Goal: Task Accomplishment & Management: Use online tool/utility

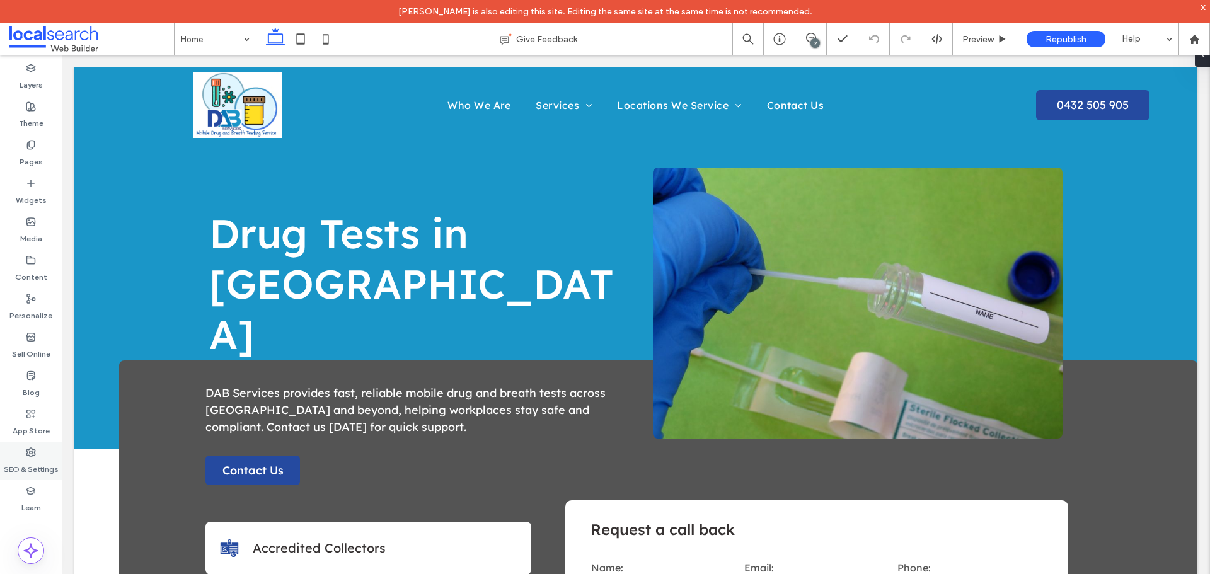
click at [50, 451] on div "SEO & Settings" at bounding box center [31, 461] width 62 height 38
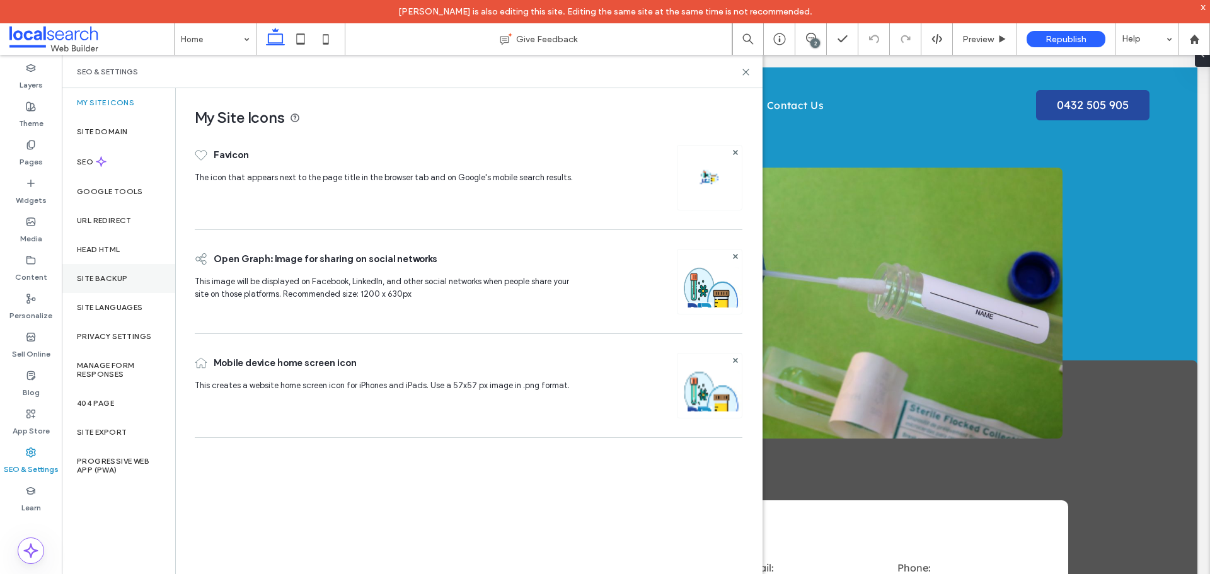
click at [114, 270] on div "Site Backup" at bounding box center [118, 278] width 113 height 29
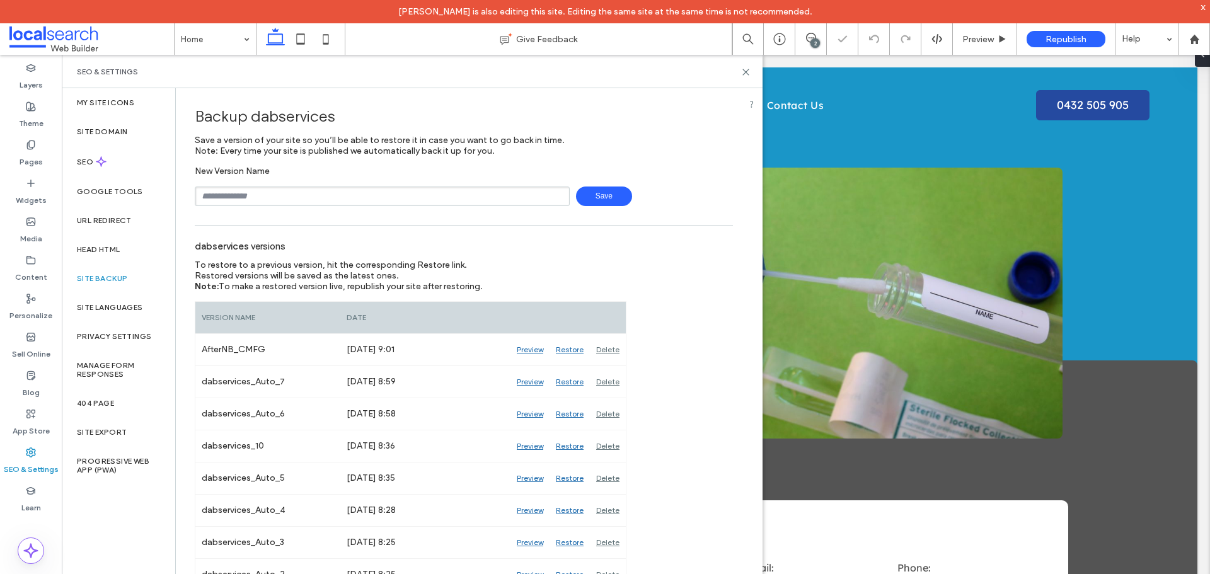
click at [347, 195] on input "text" at bounding box center [382, 197] width 375 height 20
type input "**********"
click at [586, 199] on span "Save" at bounding box center [604, 197] width 56 height 20
click at [746, 72] on use at bounding box center [746, 72] width 6 height 6
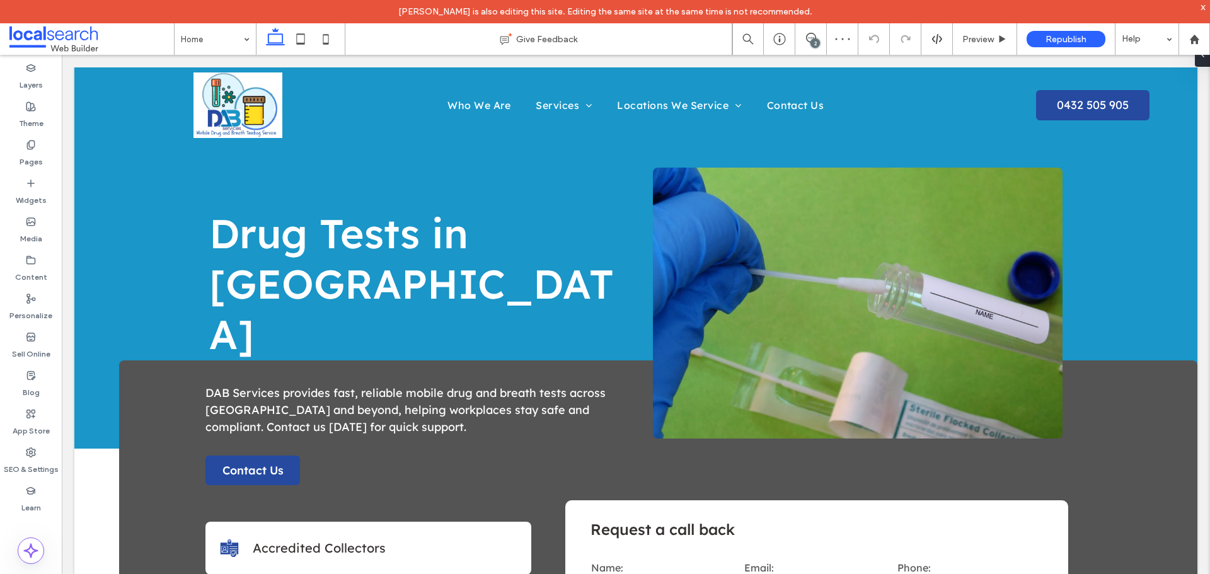
click at [813, 44] on div "2" at bounding box center [815, 42] width 9 height 9
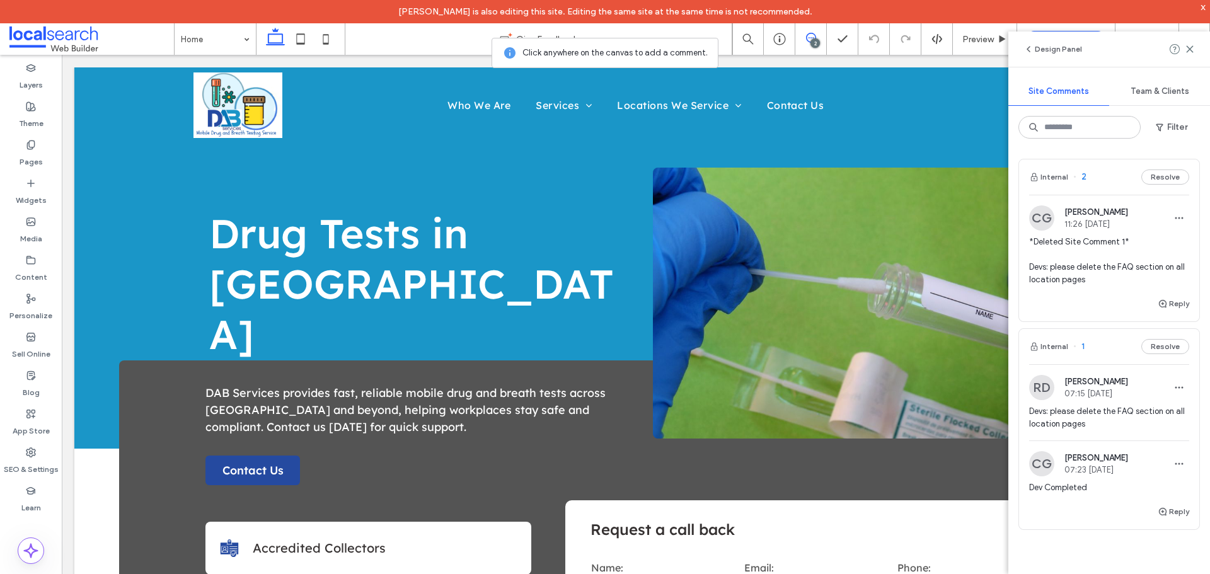
click at [1113, 416] on span "Devs: please delete the FAQ section on all location pages" at bounding box center [1109, 417] width 160 height 25
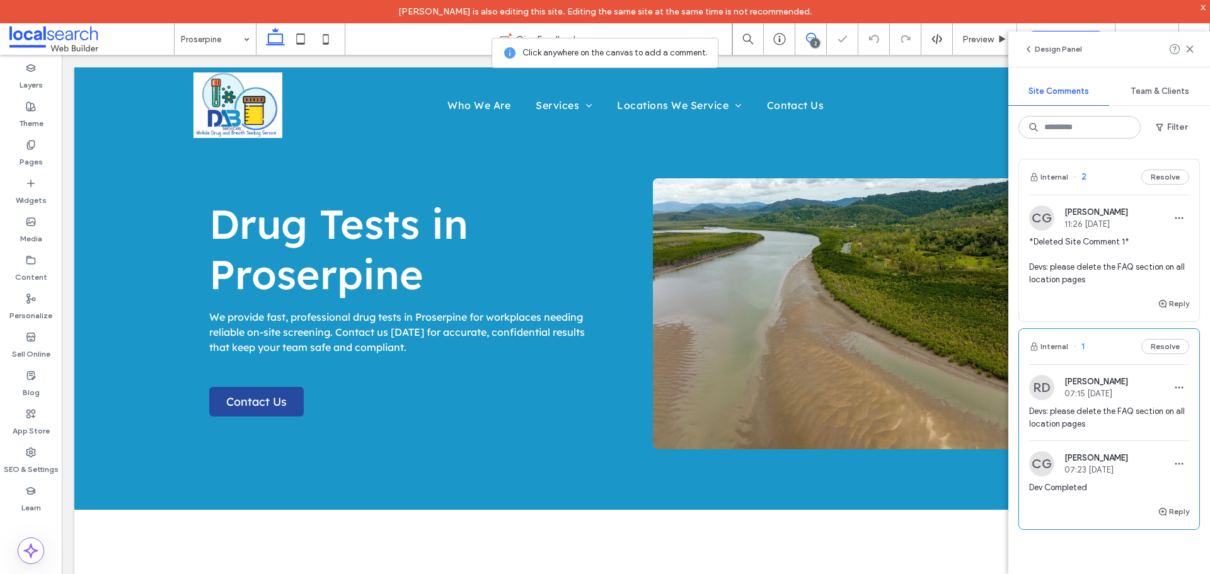
click at [1096, 253] on span "*Deleted Site Comment 1* Devs: please delete the FAQ section on all location pa…" at bounding box center [1109, 261] width 160 height 50
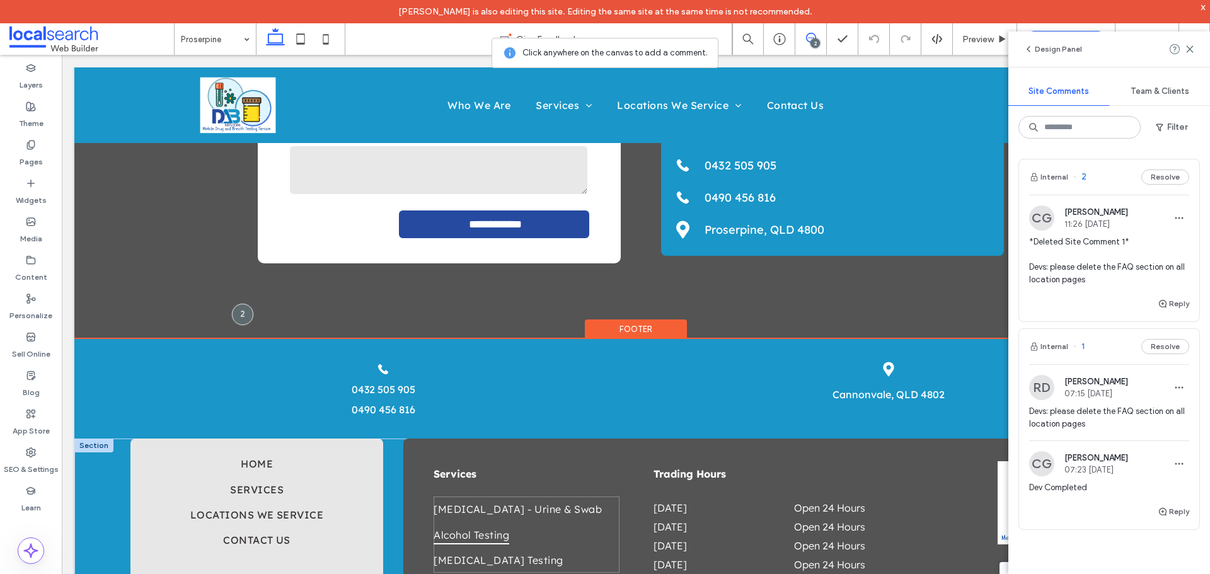
scroll to position [2254, 0]
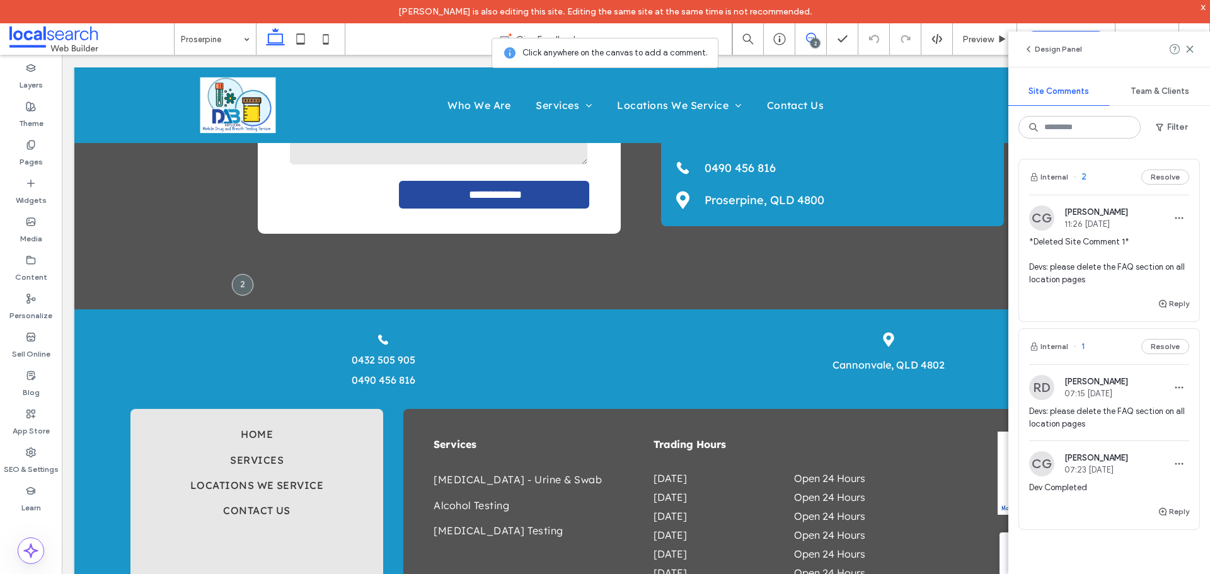
click at [1114, 429] on span "Devs: please delete the FAQ section on all location pages" at bounding box center [1109, 417] width 160 height 25
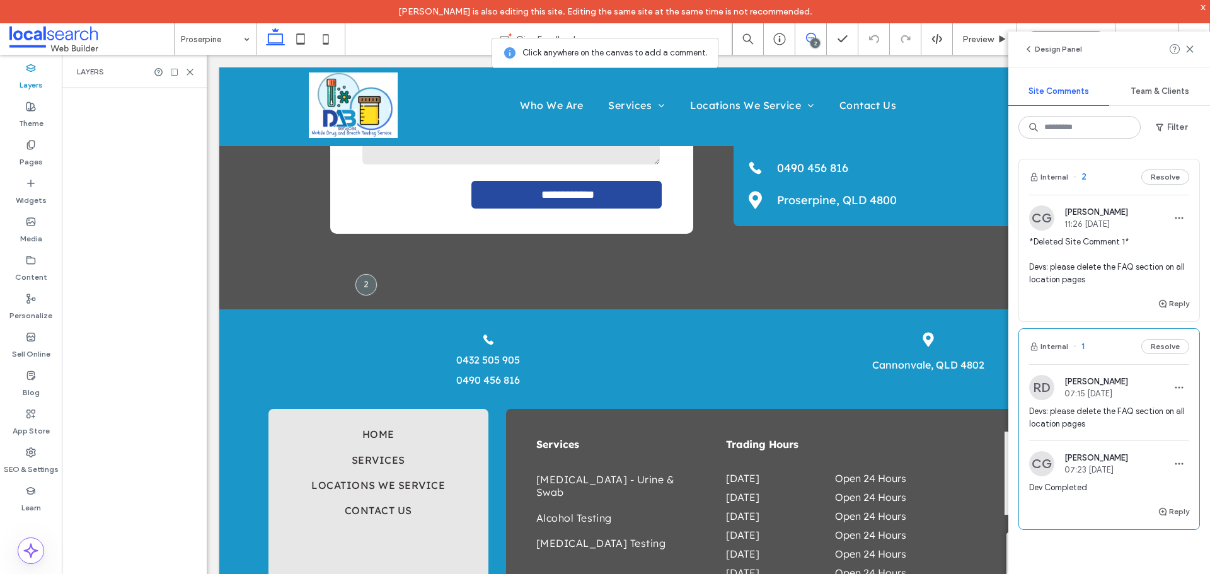
scroll to position [2238, 0]
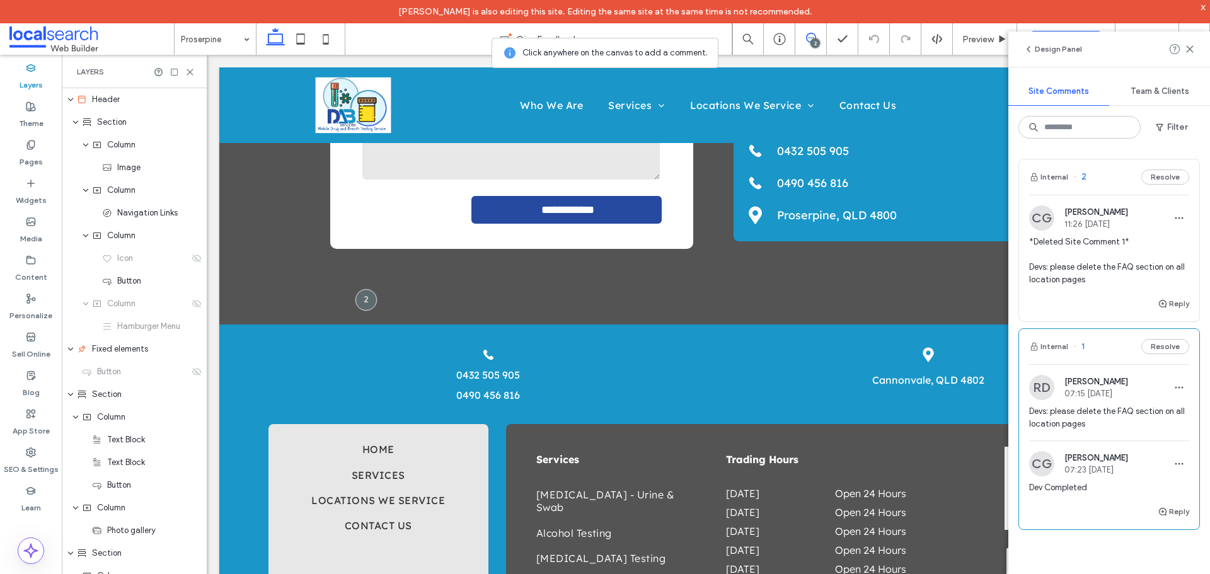
click at [1124, 269] on span "*Deleted Site Comment 1* Devs: please delete the FAQ section on all location pa…" at bounding box center [1109, 261] width 160 height 50
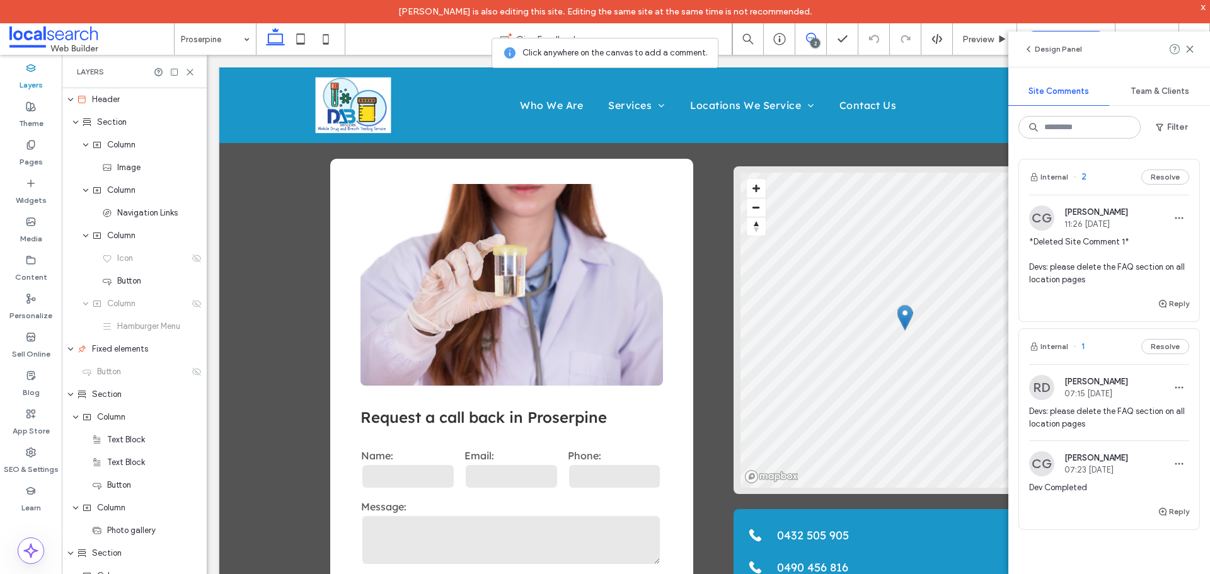
scroll to position [1797, 0]
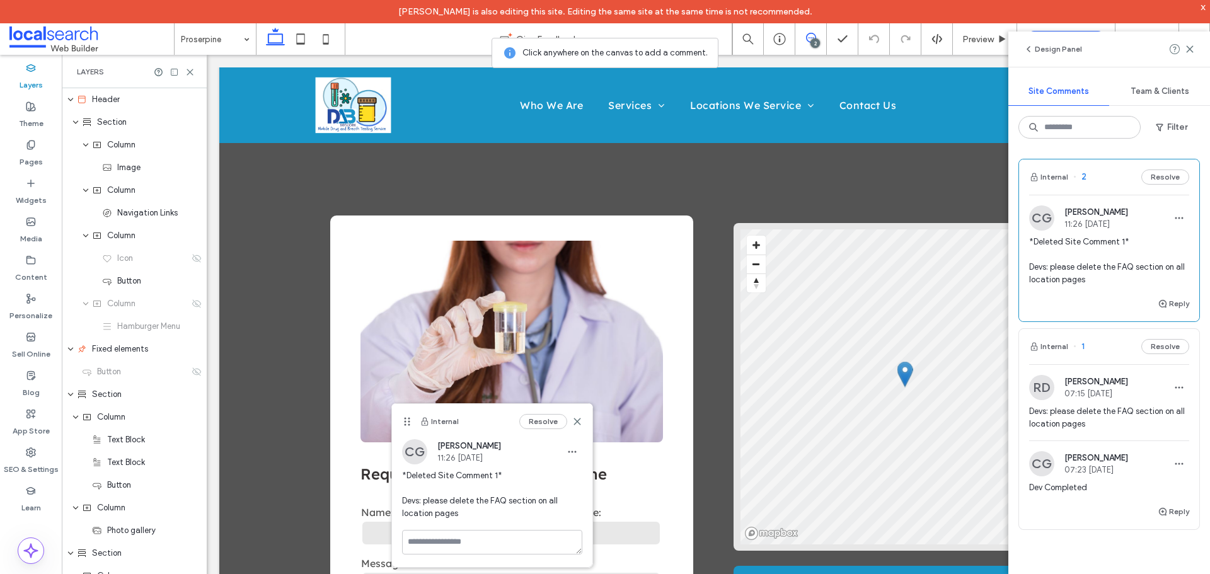
click at [1132, 420] on span "Devs: please delete the FAQ section on all location pages" at bounding box center [1109, 417] width 160 height 25
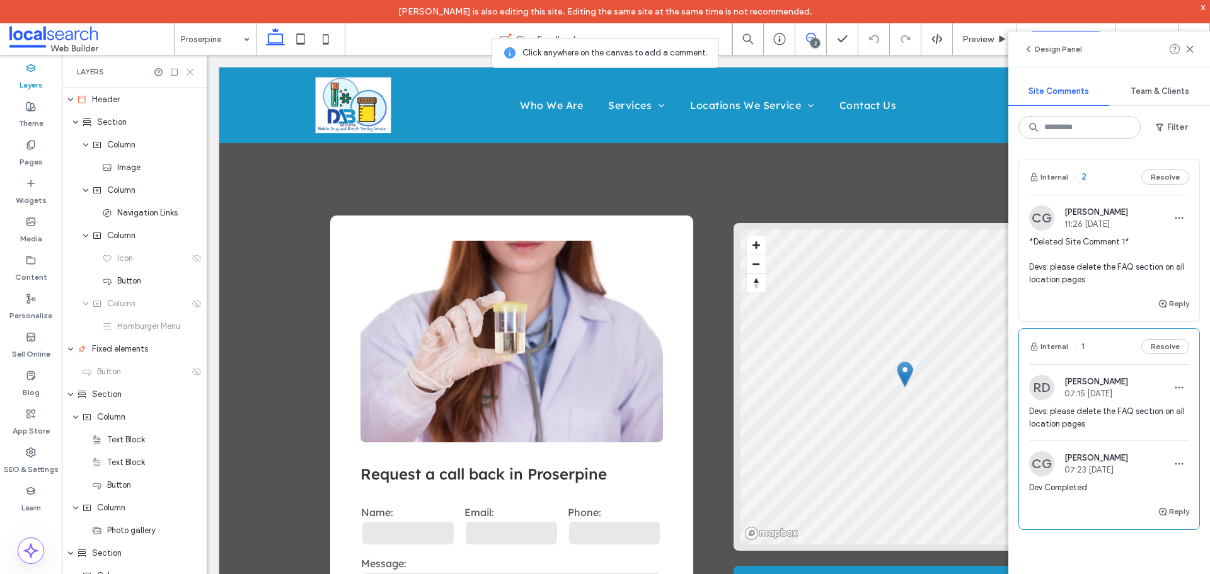
click at [193, 72] on icon at bounding box center [189, 71] width 9 height 9
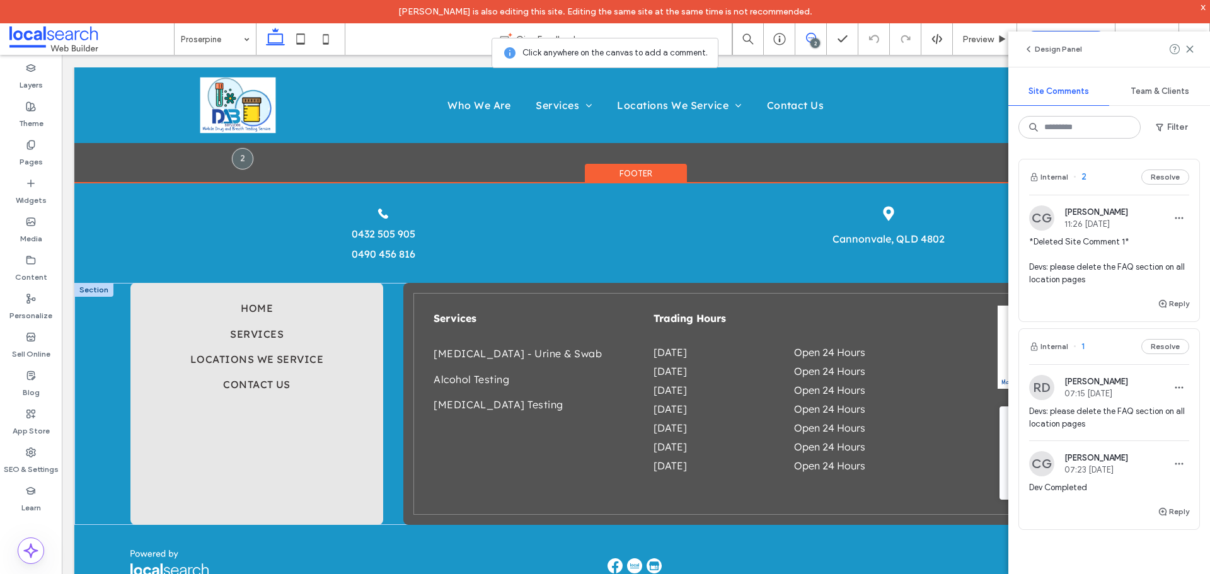
scroll to position [2380, 0]
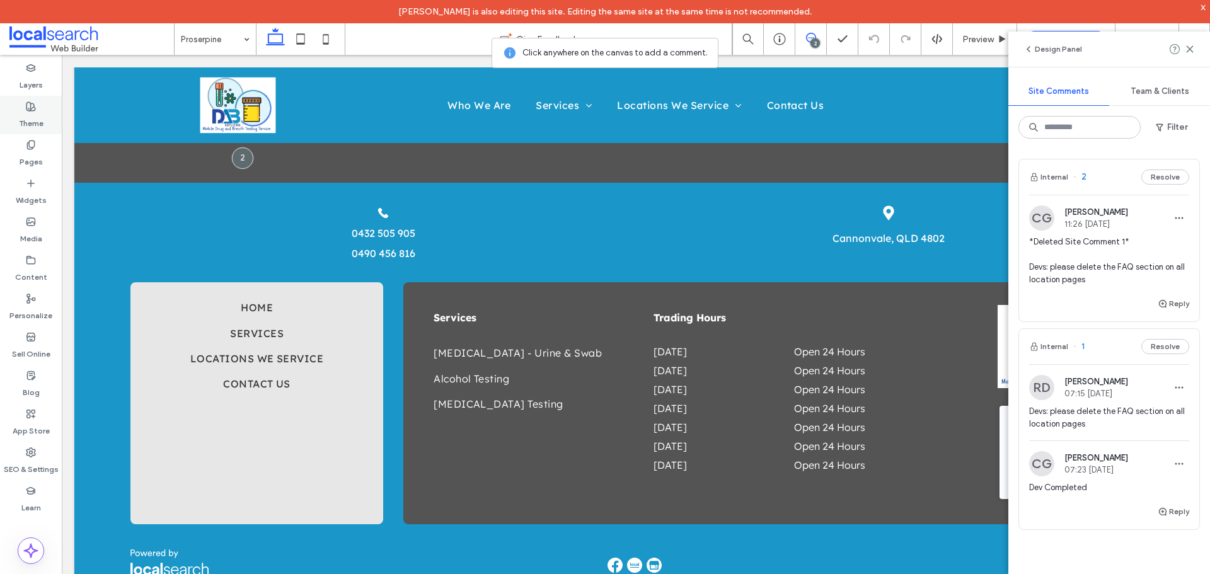
drag, startPoint x: 34, startPoint y: 121, endPoint x: 61, endPoint y: 124, distance: 27.2
click at [34, 121] on label "Theme" at bounding box center [31, 121] width 25 height 18
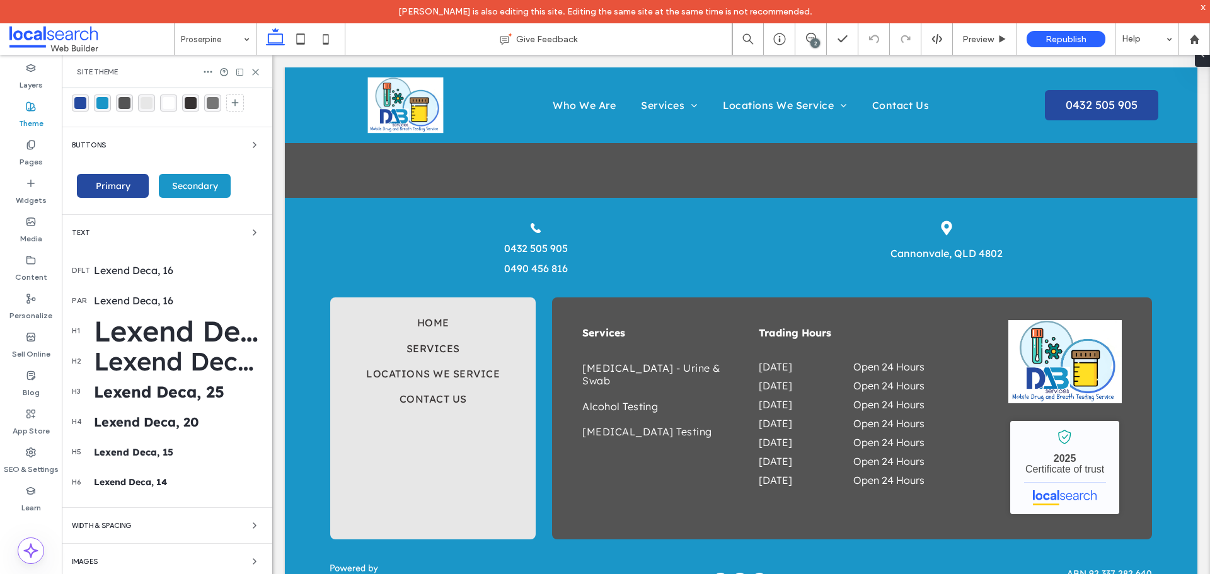
scroll to position [53, 0]
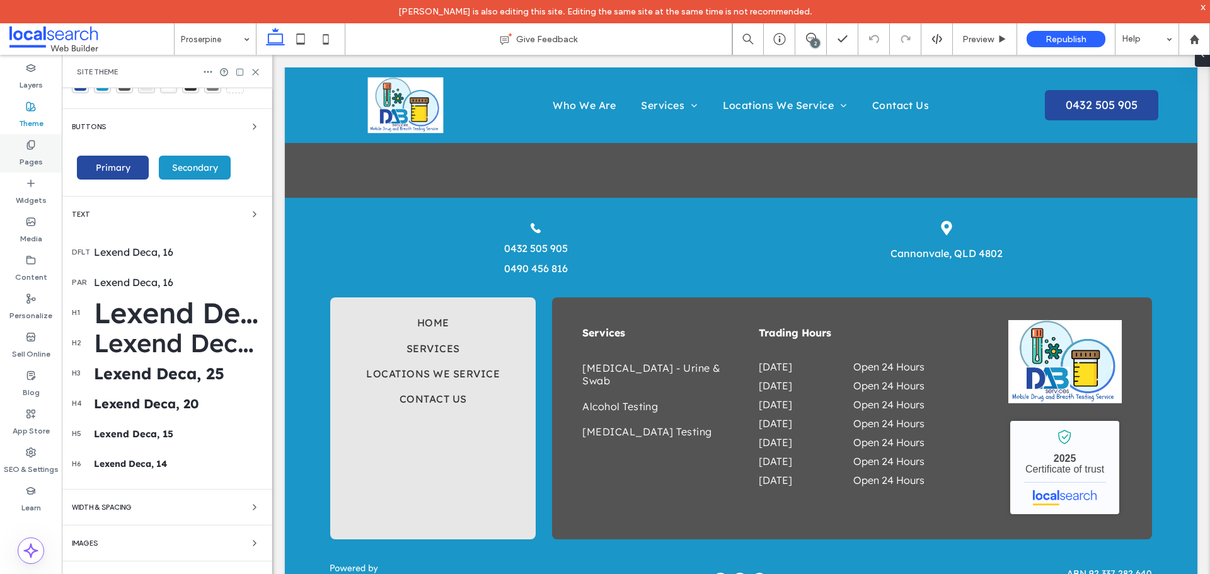
click at [36, 152] on label "Pages" at bounding box center [31, 159] width 23 height 18
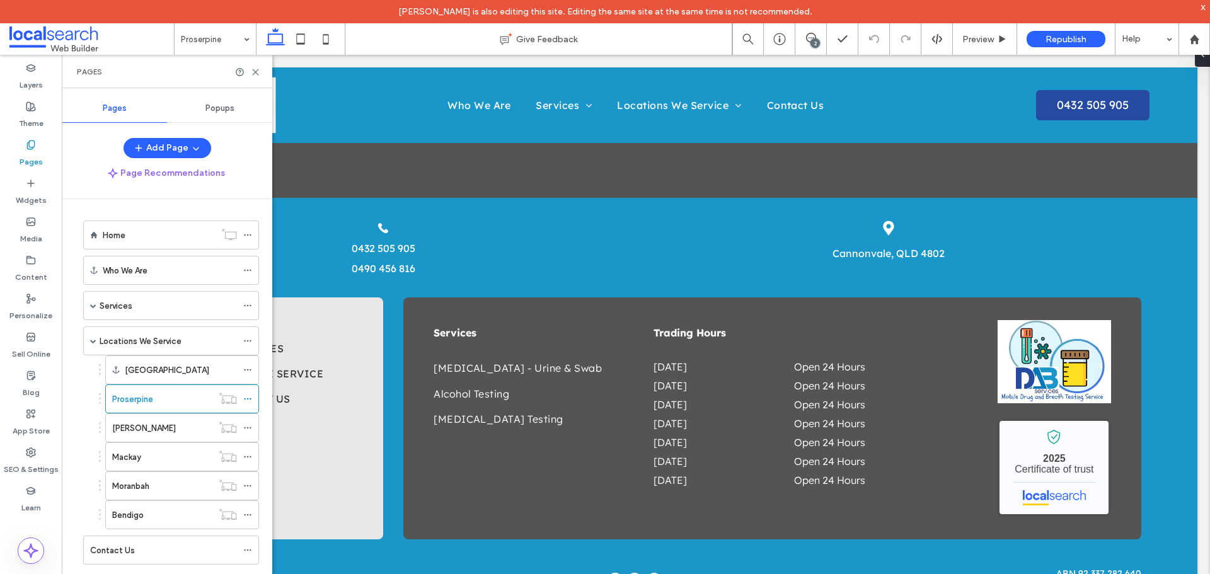
scroll to position [2380, 0]
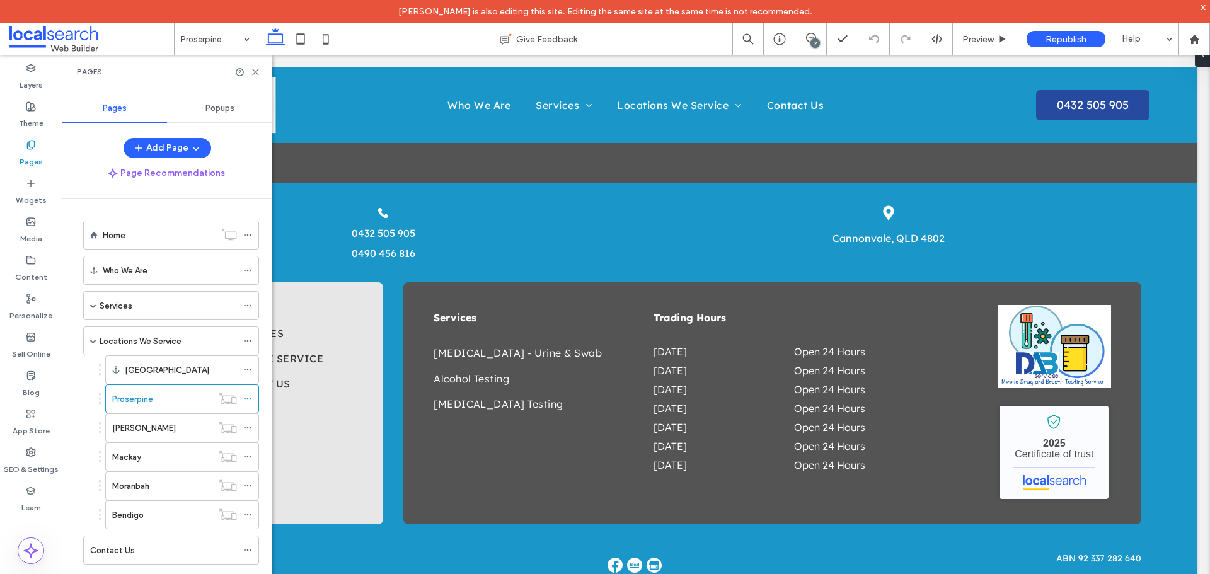
click at [231, 108] on span "Popups" at bounding box center [219, 108] width 29 height 10
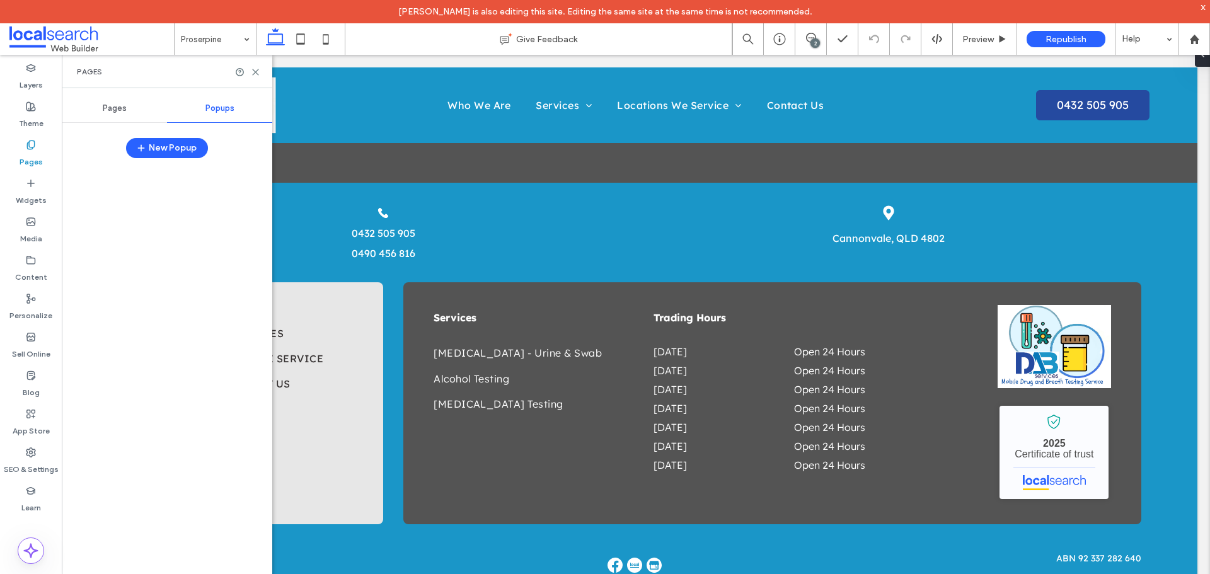
click at [115, 102] on div "Pages" at bounding box center [114, 109] width 105 height 28
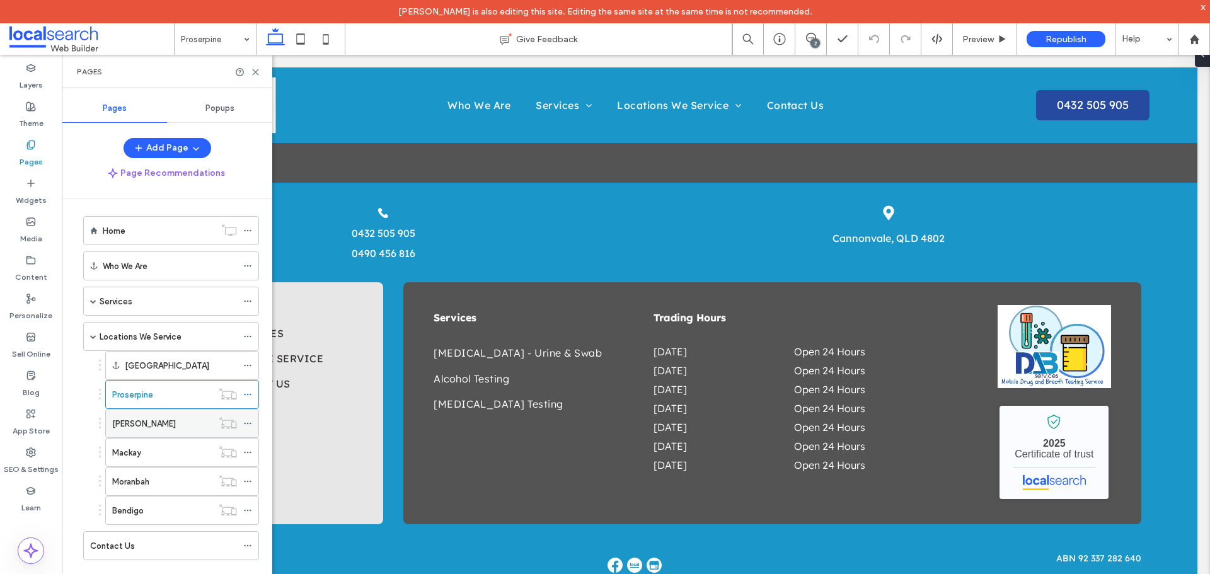
scroll to position [5, 0]
click at [35, 195] on label "Widgets" at bounding box center [31, 197] width 31 height 18
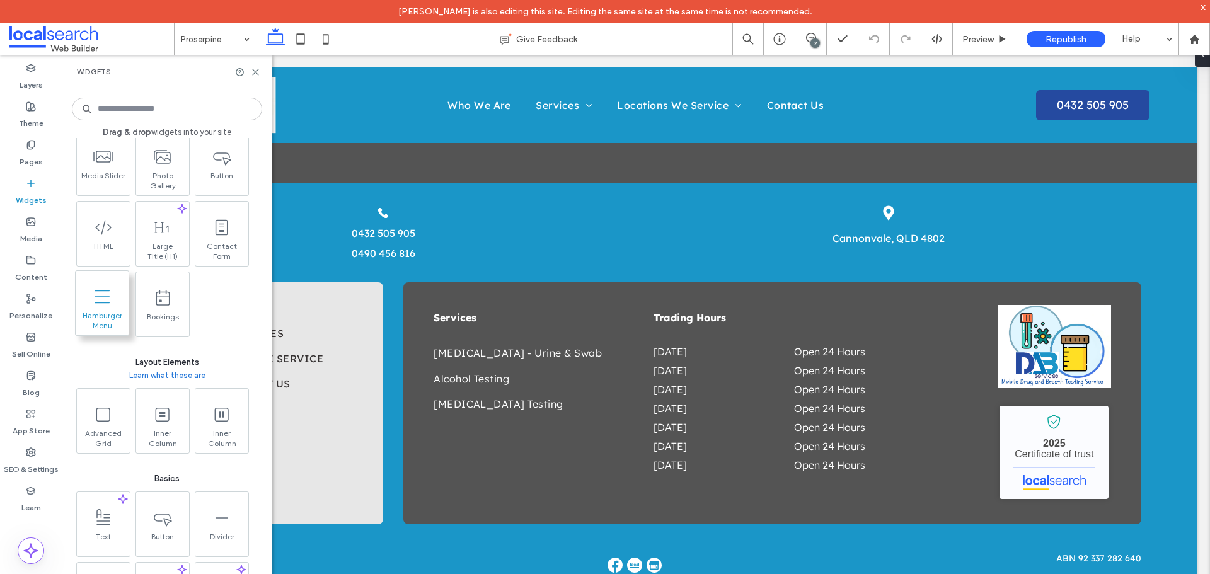
scroll to position [252, 0]
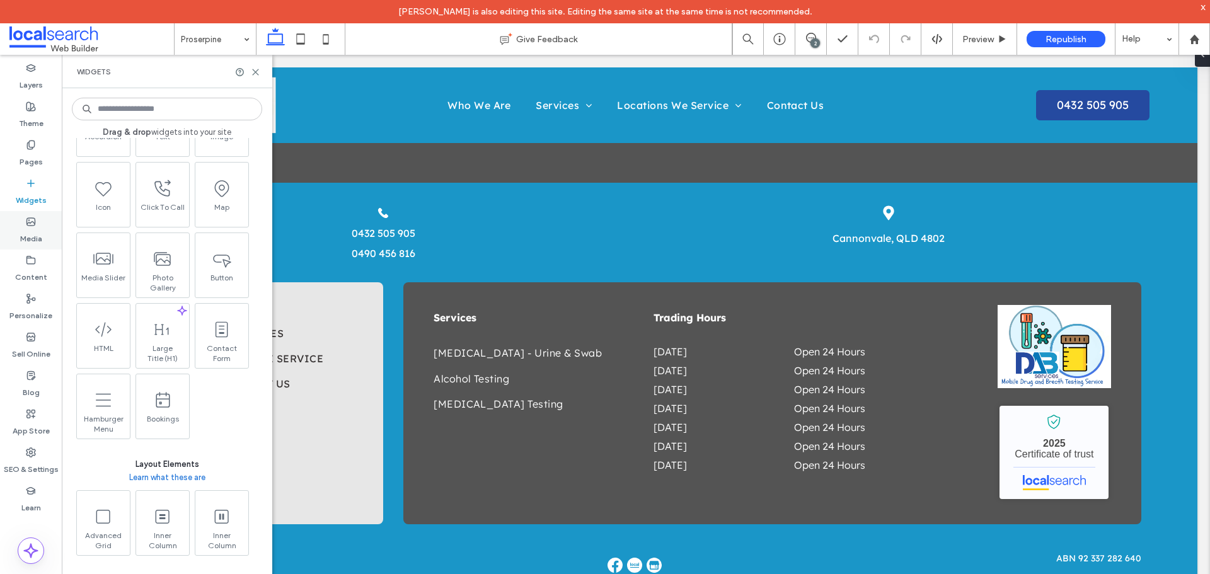
click at [15, 224] on div "Media" at bounding box center [31, 230] width 62 height 38
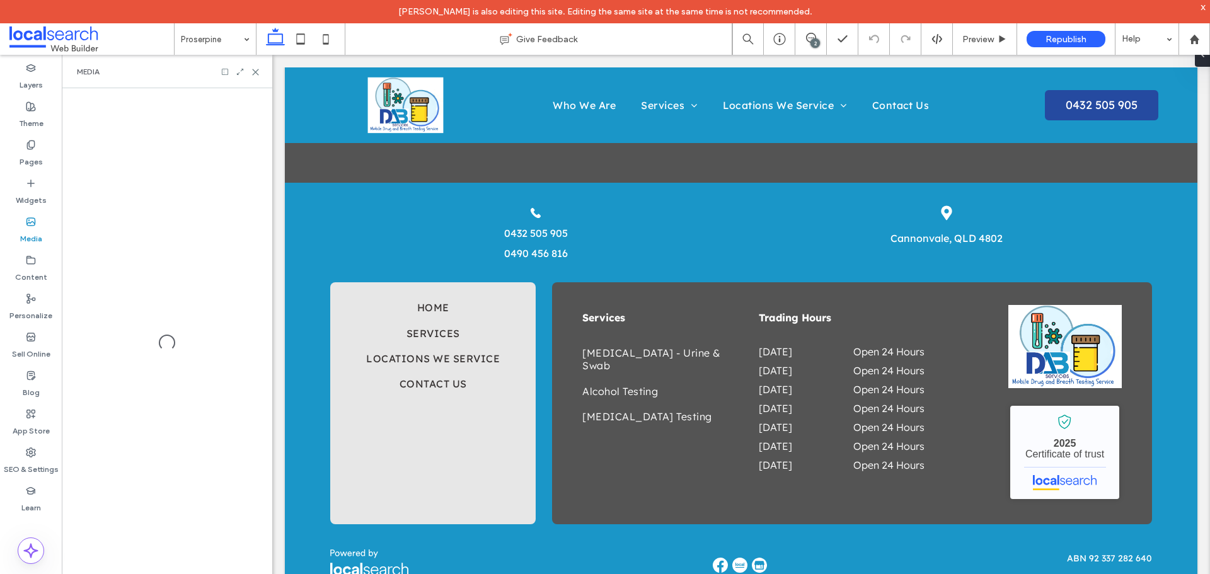
scroll to position [2365, 0]
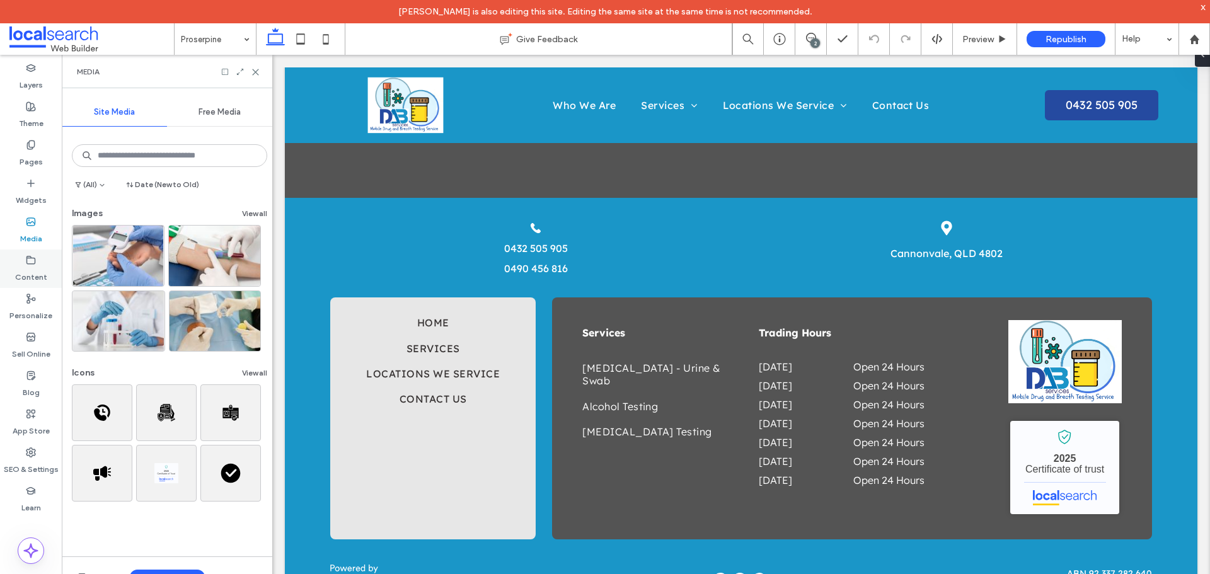
click at [38, 265] on label "Content" at bounding box center [31, 274] width 32 height 18
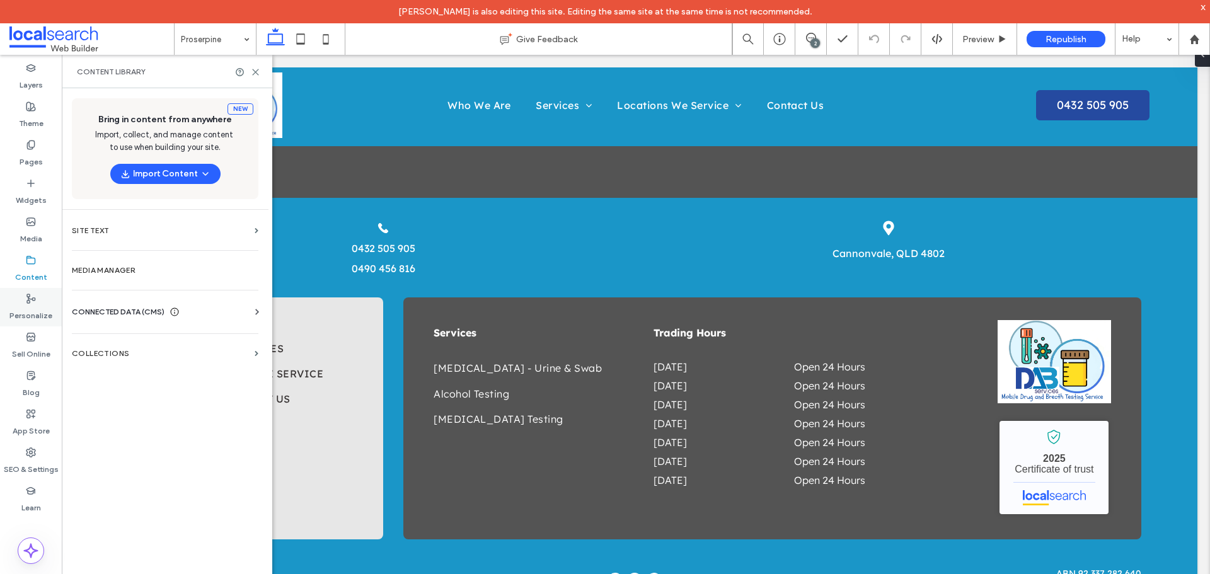
scroll to position [2380, 0]
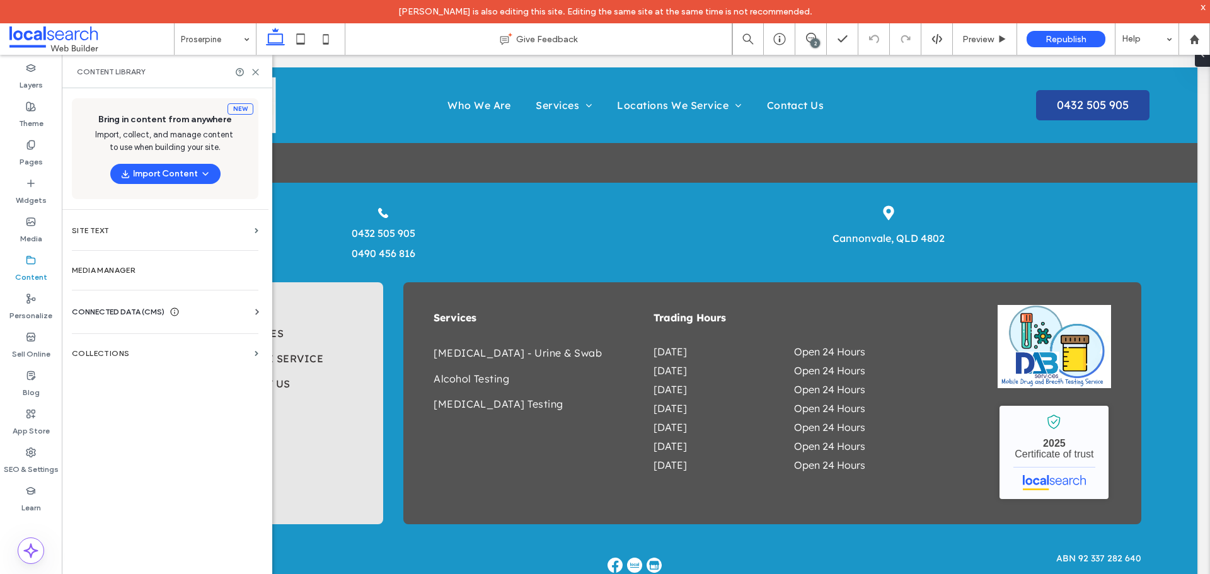
click at [146, 316] on span "CONNECTED DATA (CMS)" at bounding box center [118, 312] width 93 height 13
click at [144, 338] on label "Business Info" at bounding box center [167, 342] width 171 height 9
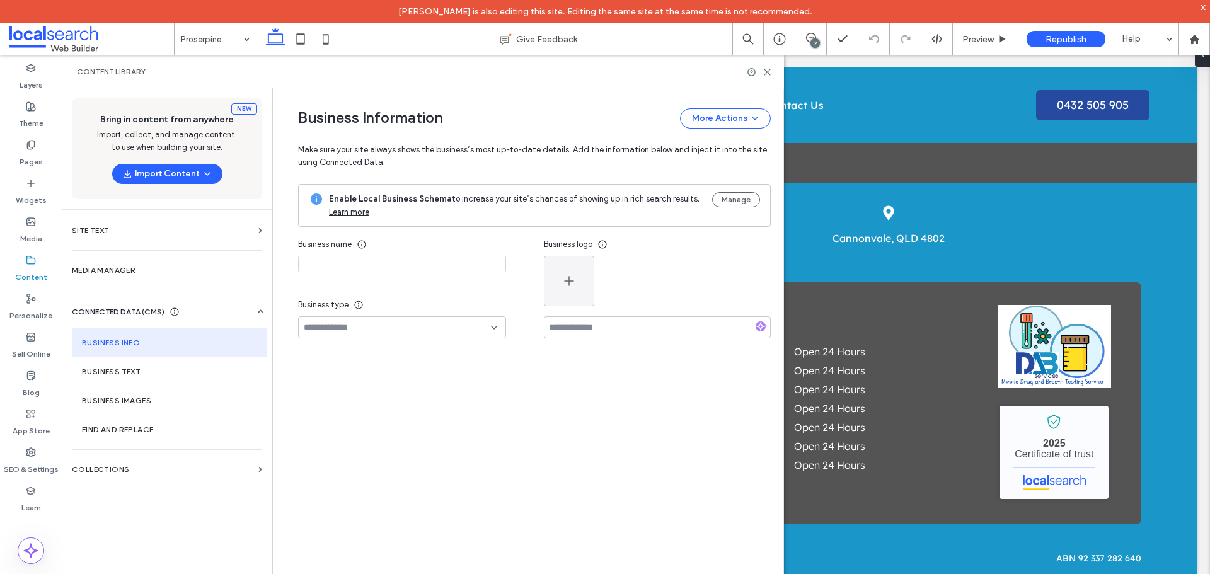
type input "**********"
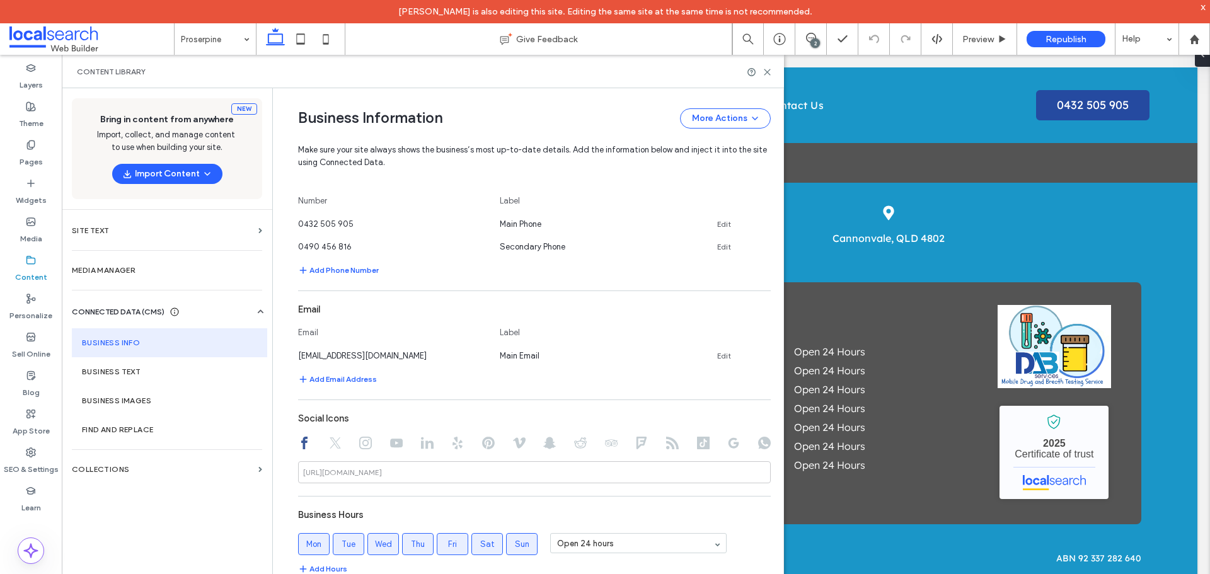
scroll to position [663, 0]
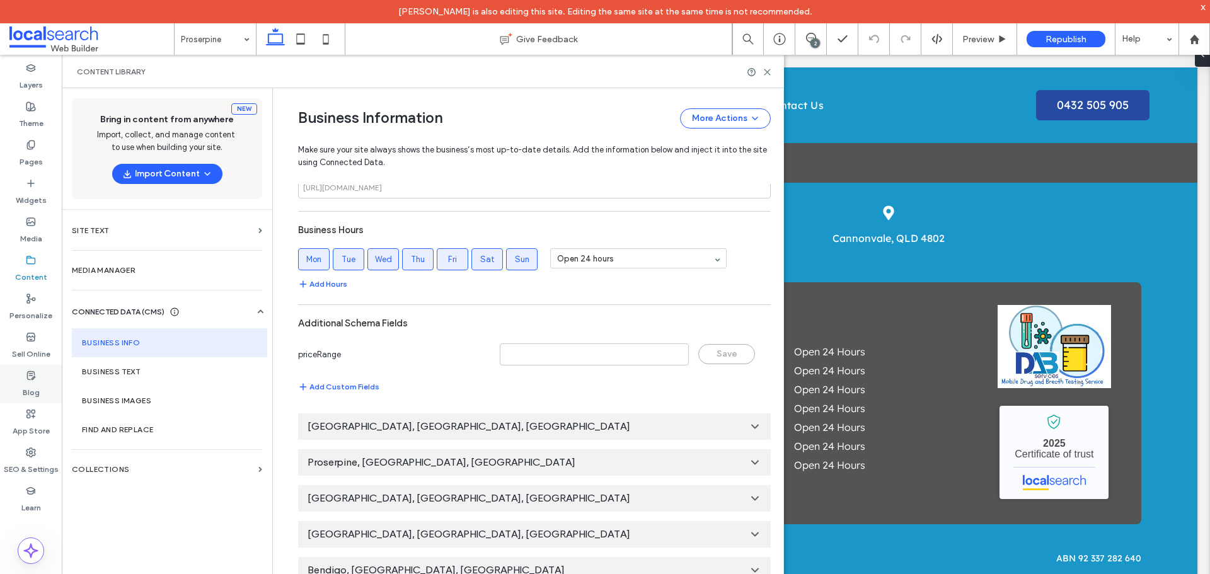
click at [30, 395] on label "Blog" at bounding box center [31, 390] width 17 height 18
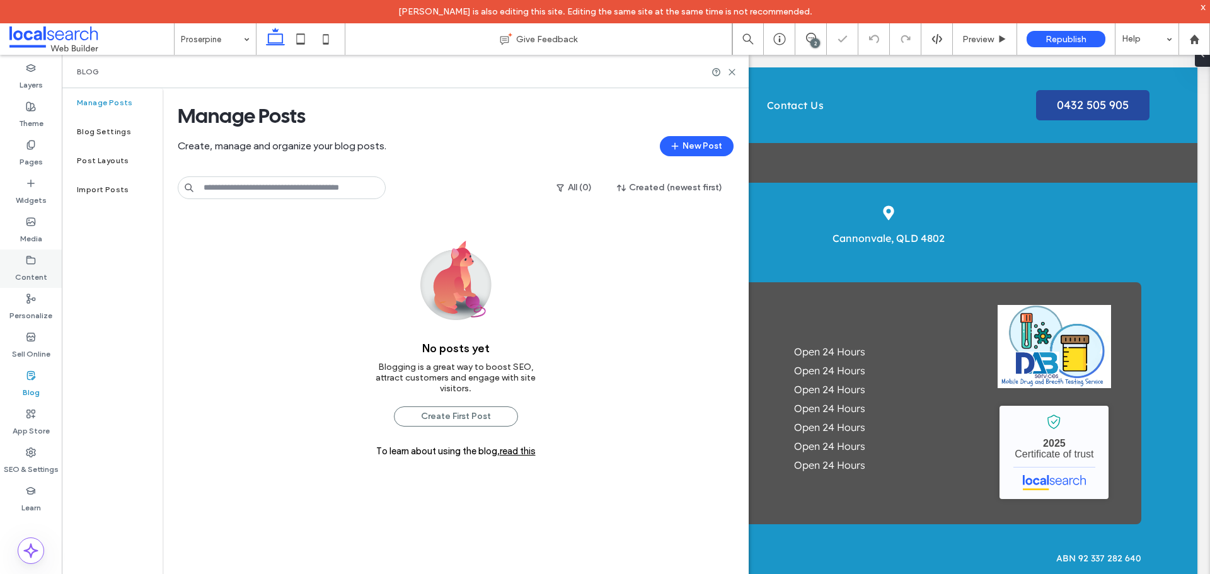
click at [45, 268] on label "Content" at bounding box center [31, 274] width 32 height 18
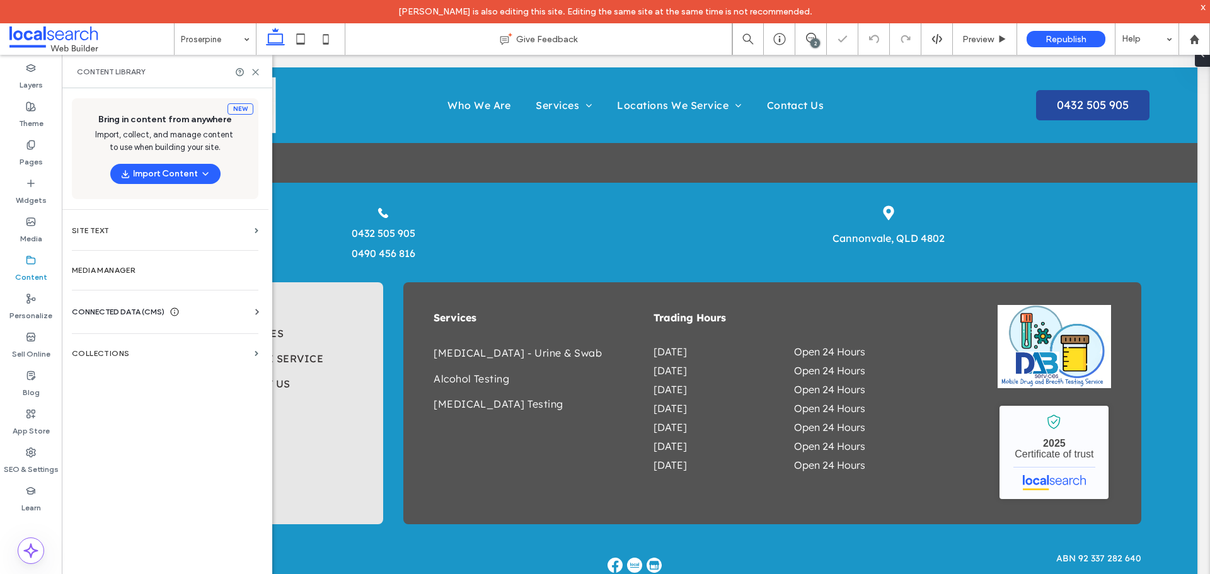
click at [156, 344] on div "Manage Posts Blog Settings Post Layouts Import Posts" at bounding box center [112, 341] width 101 height 507
click at [153, 350] on label "Collections" at bounding box center [161, 353] width 178 height 9
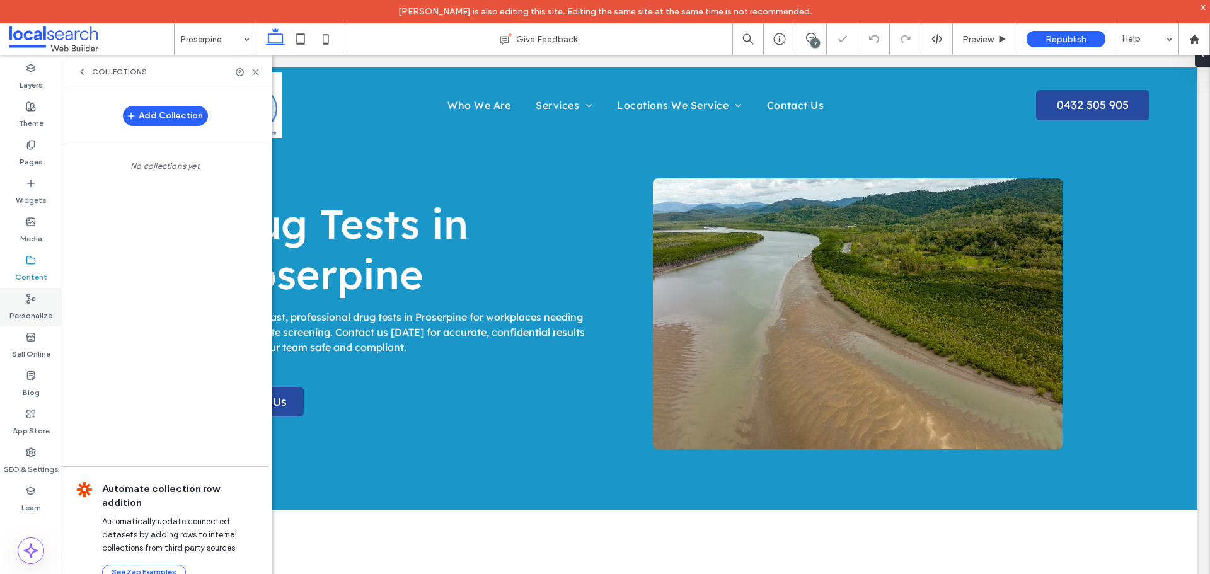
scroll to position [0, 0]
click at [43, 301] on div "Personalize" at bounding box center [31, 307] width 62 height 38
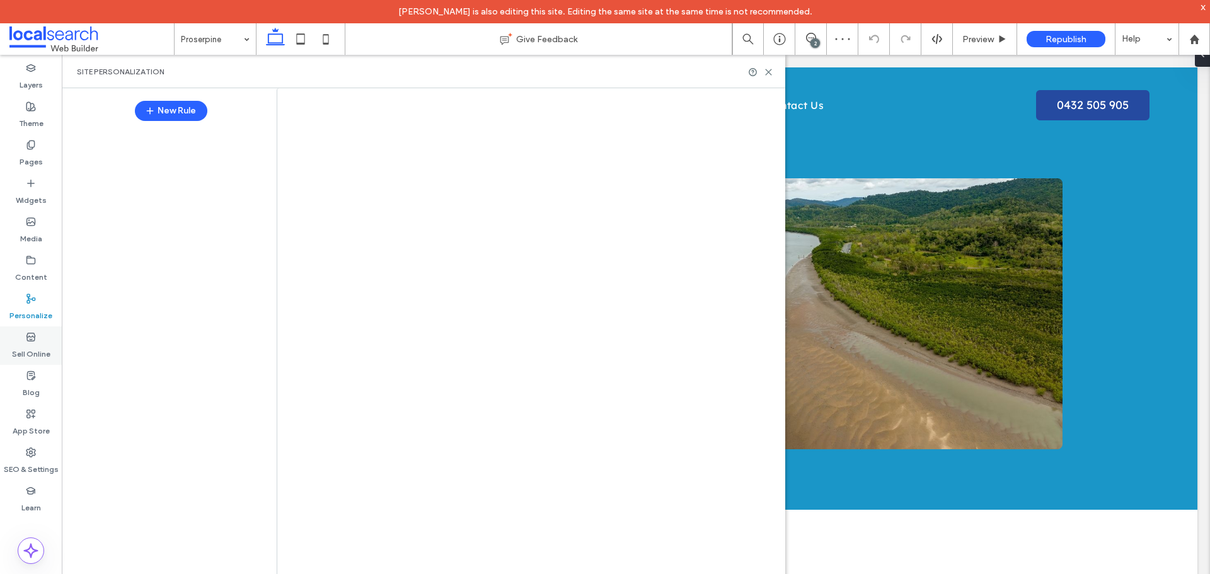
click at [35, 342] on icon at bounding box center [31, 337] width 10 height 10
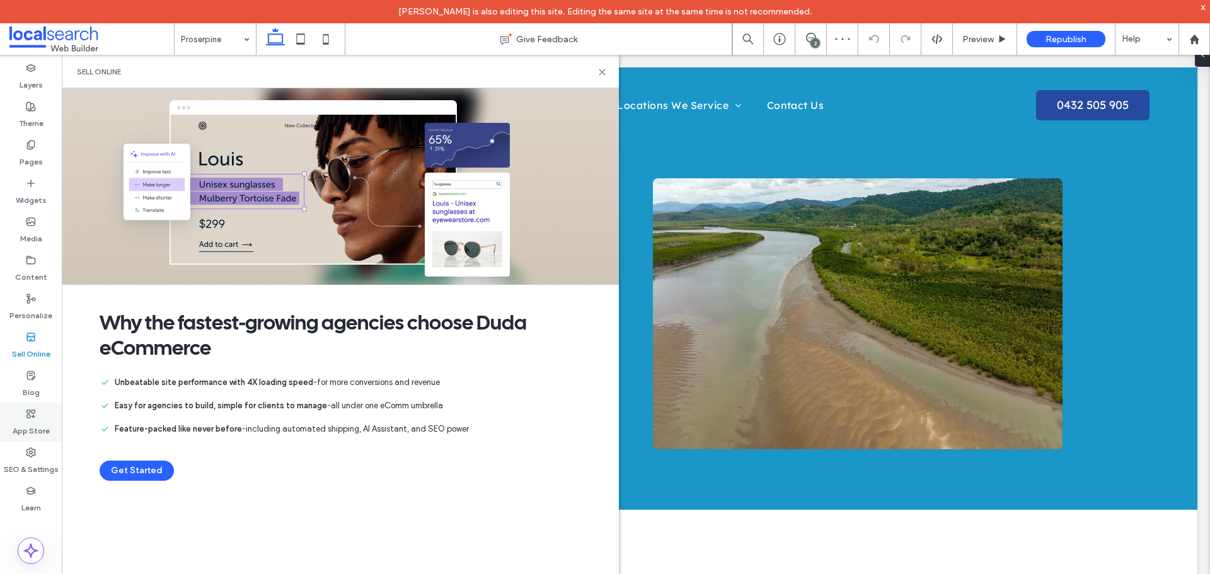
click at [32, 432] on label "App Store" at bounding box center [31, 428] width 37 height 18
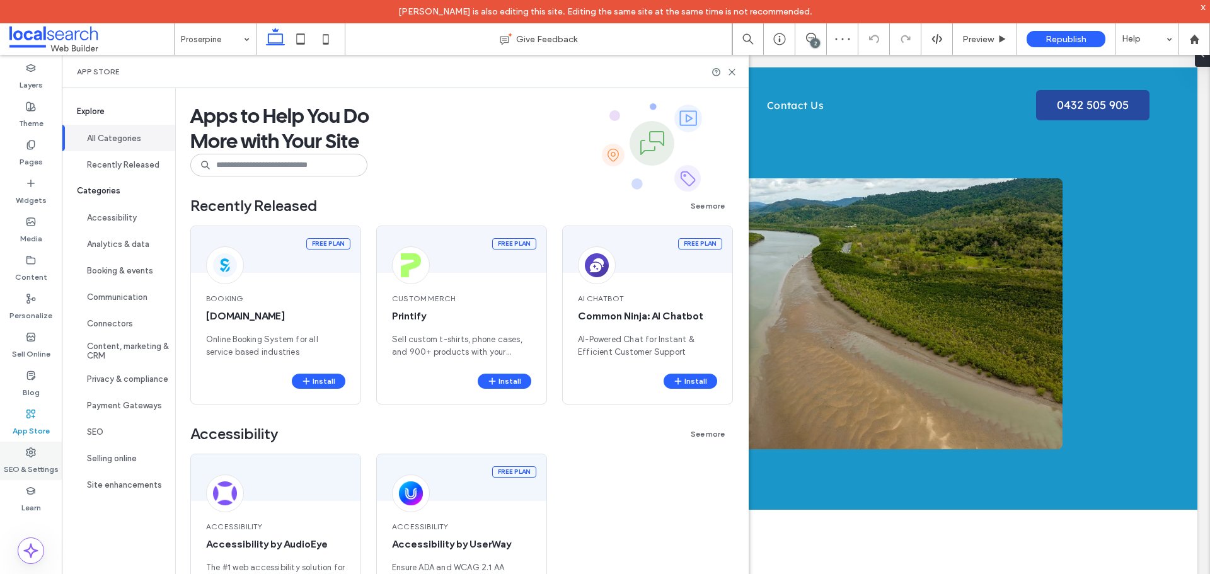
click at [35, 463] on label "SEO & Settings" at bounding box center [31, 467] width 55 height 18
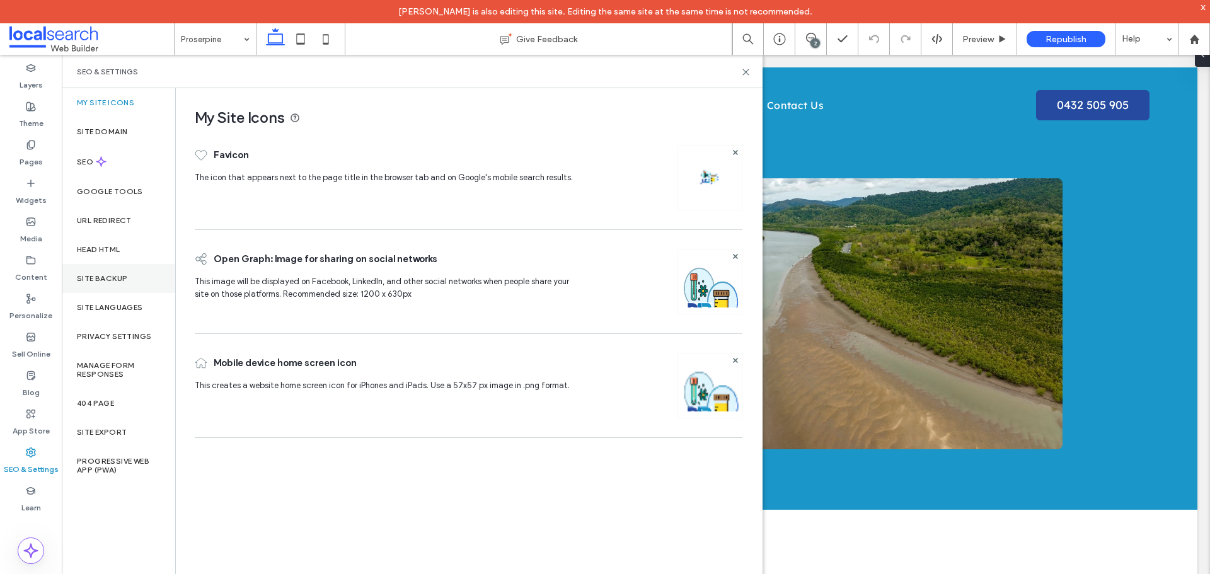
click at [89, 289] on div "Site Backup" at bounding box center [118, 278] width 113 height 29
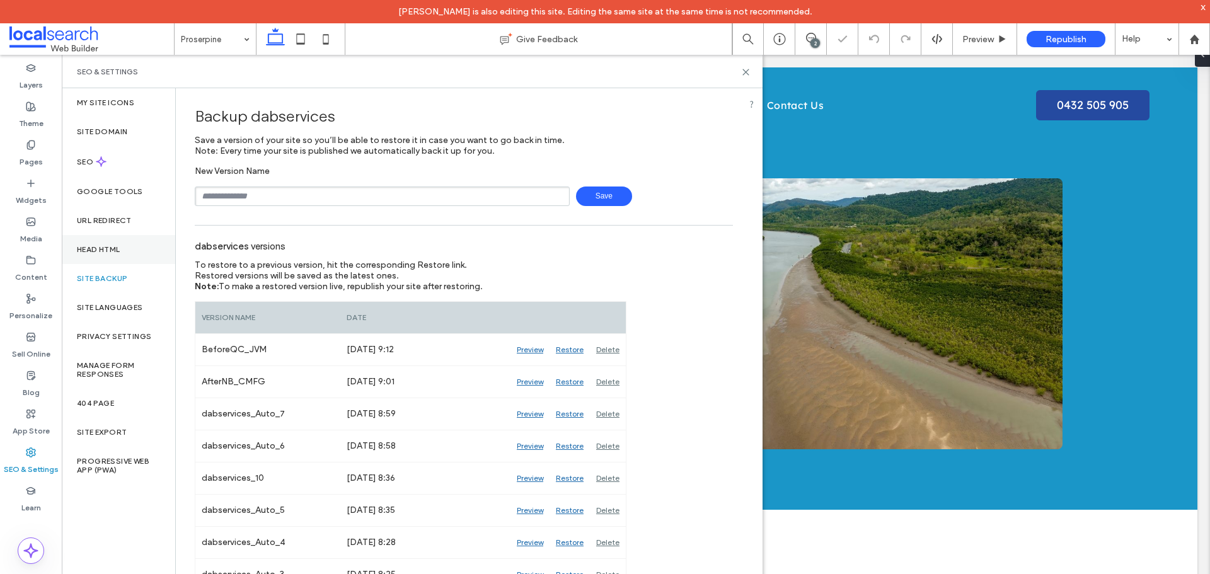
click at [141, 258] on div "Head HTML" at bounding box center [118, 249] width 113 height 29
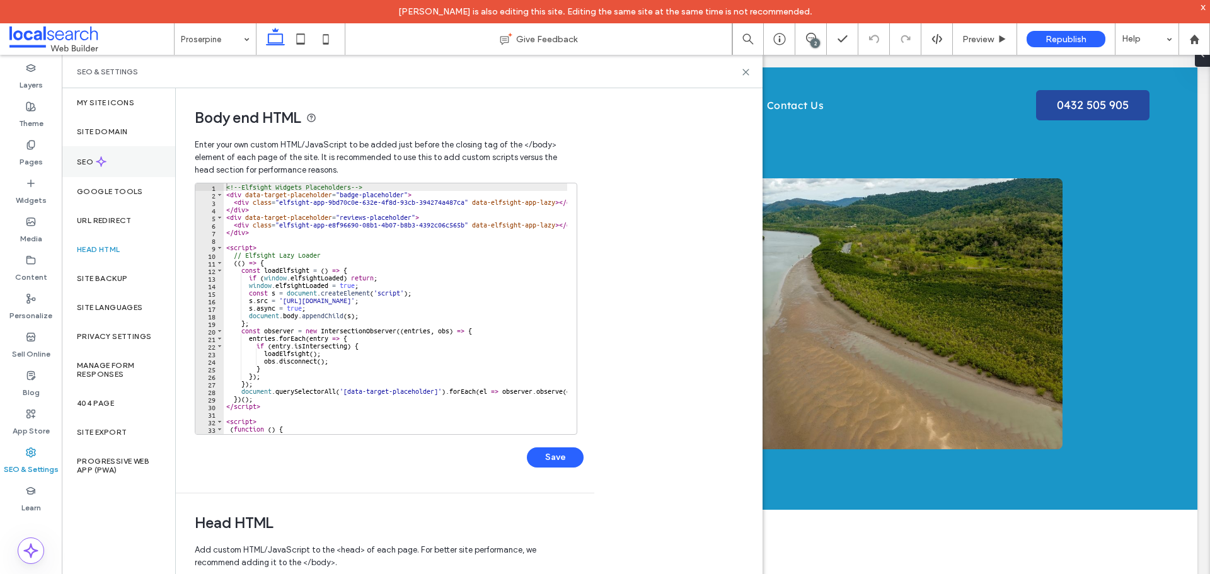
click at [159, 174] on div "SEO" at bounding box center [118, 161] width 113 height 31
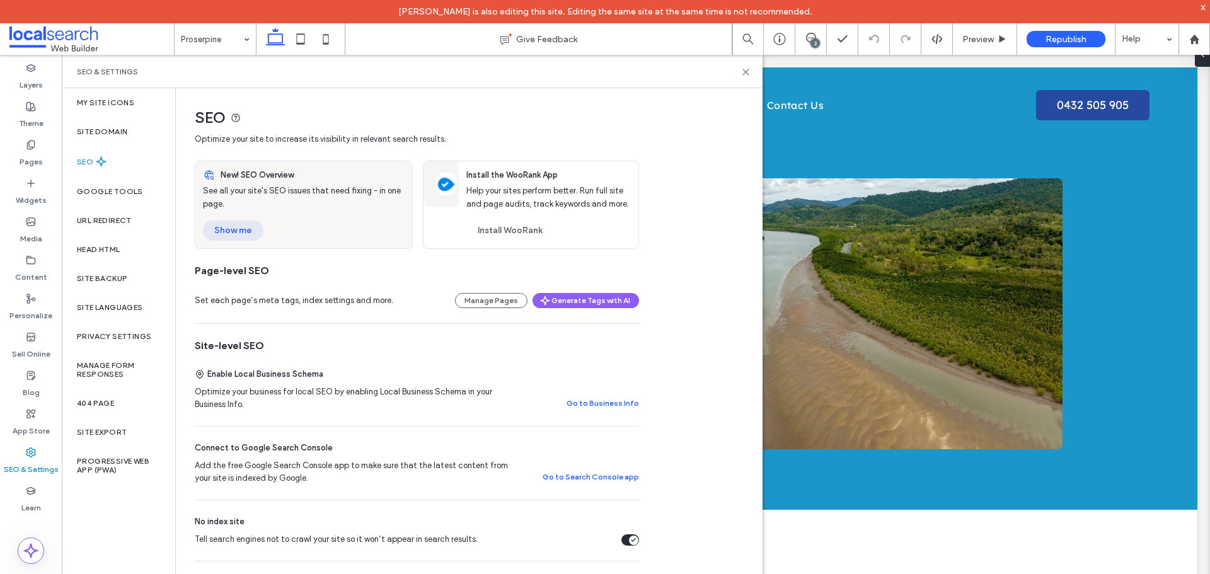
click at [244, 236] on button "Show me" at bounding box center [233, 231] width 61 height 20
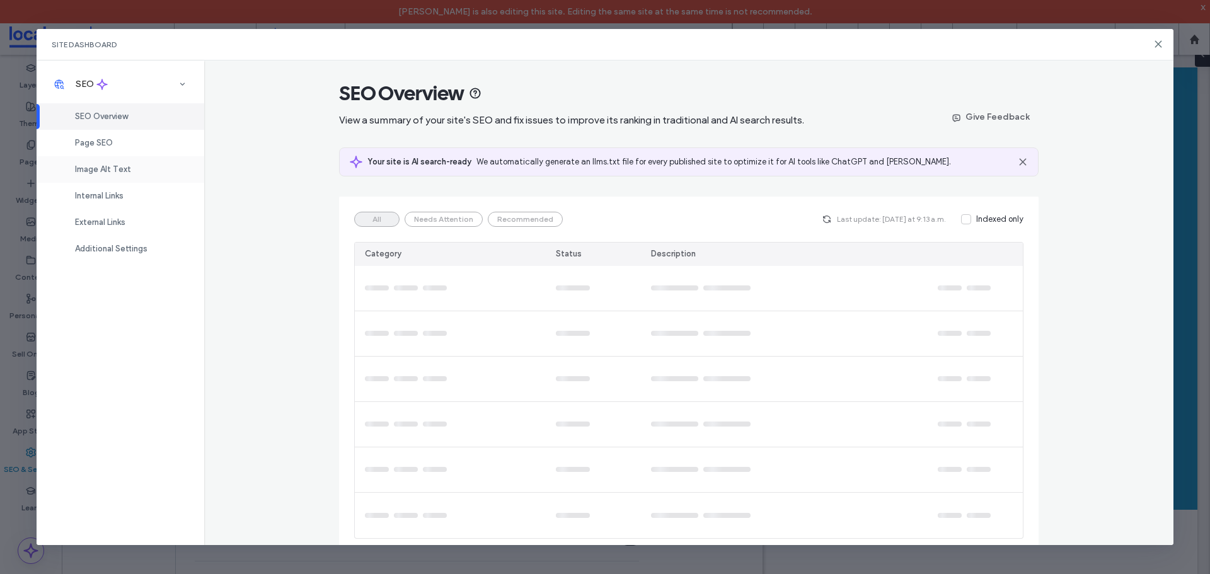
click at [139, 180] on div "Image Alt Text" at bounding box center [121, 169] width 168 height 26
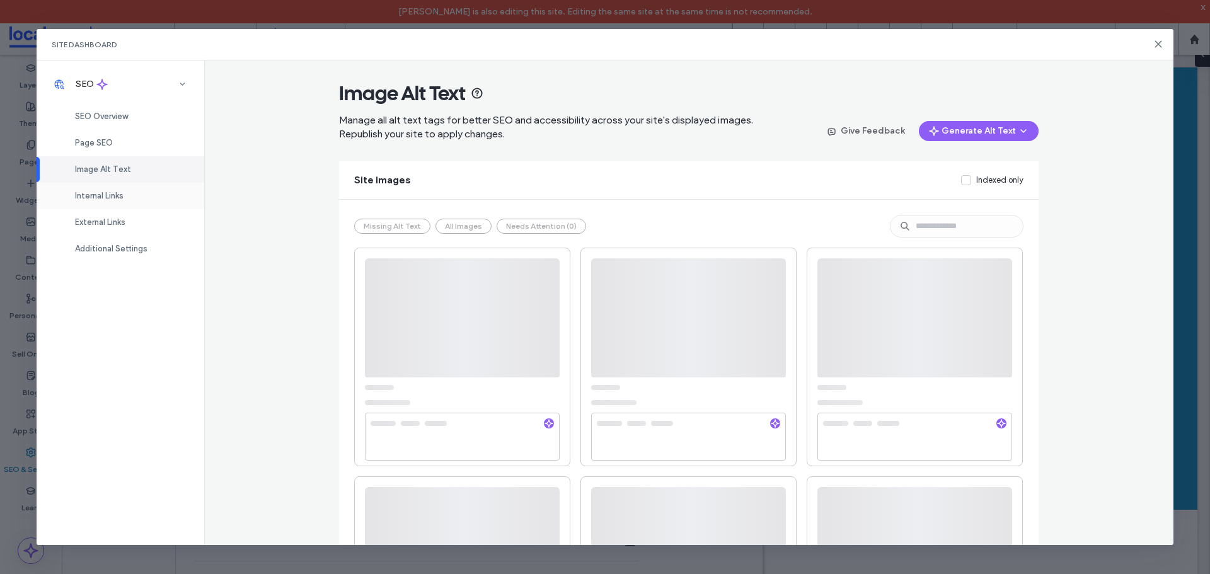
click at [137, 195] on div "Internal Links" at bounding box center [121, 196] width 168 height 26
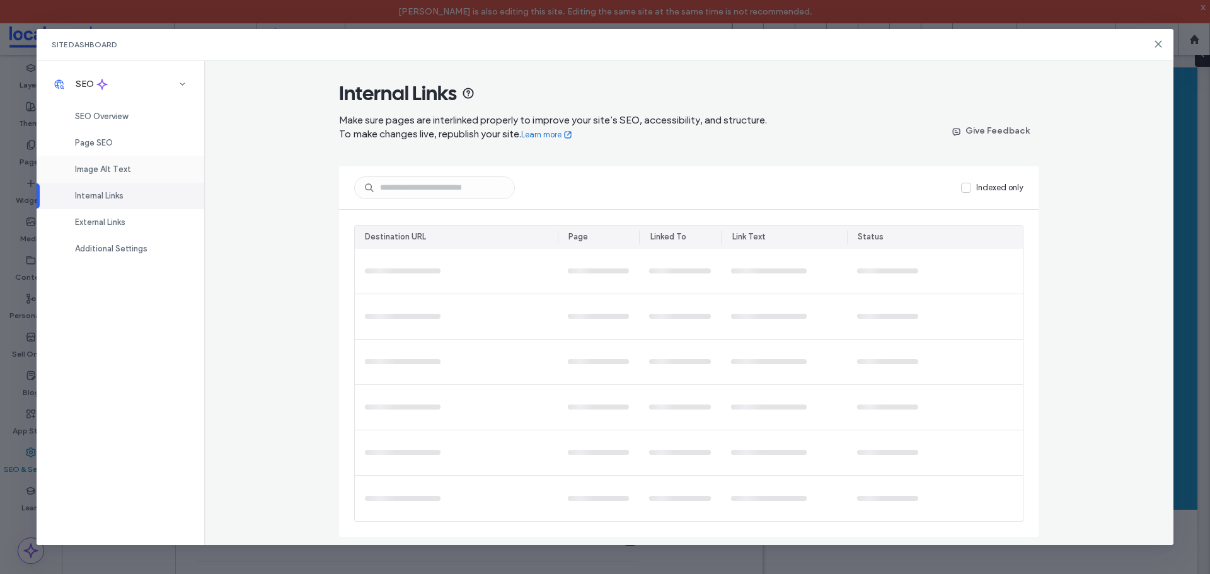
click at [141, 178] on div "Image Alt Text" at bounding box center [121, 169] width 168 height 26
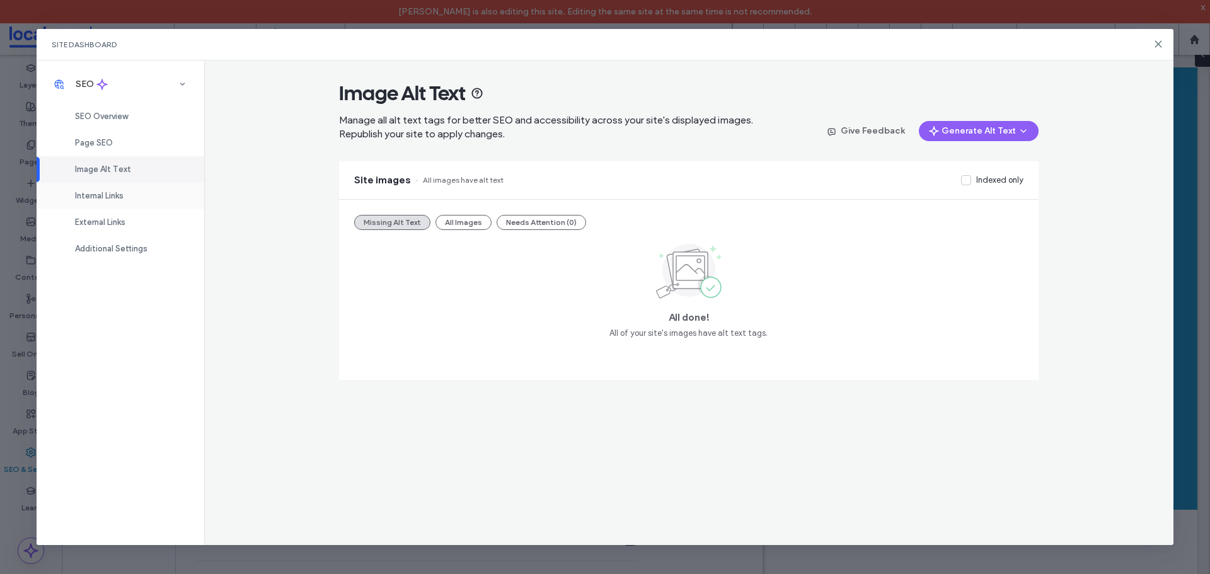
click at [168, 204] on div "Internal Links" at bounding box center [121, 196] width 168 height 26
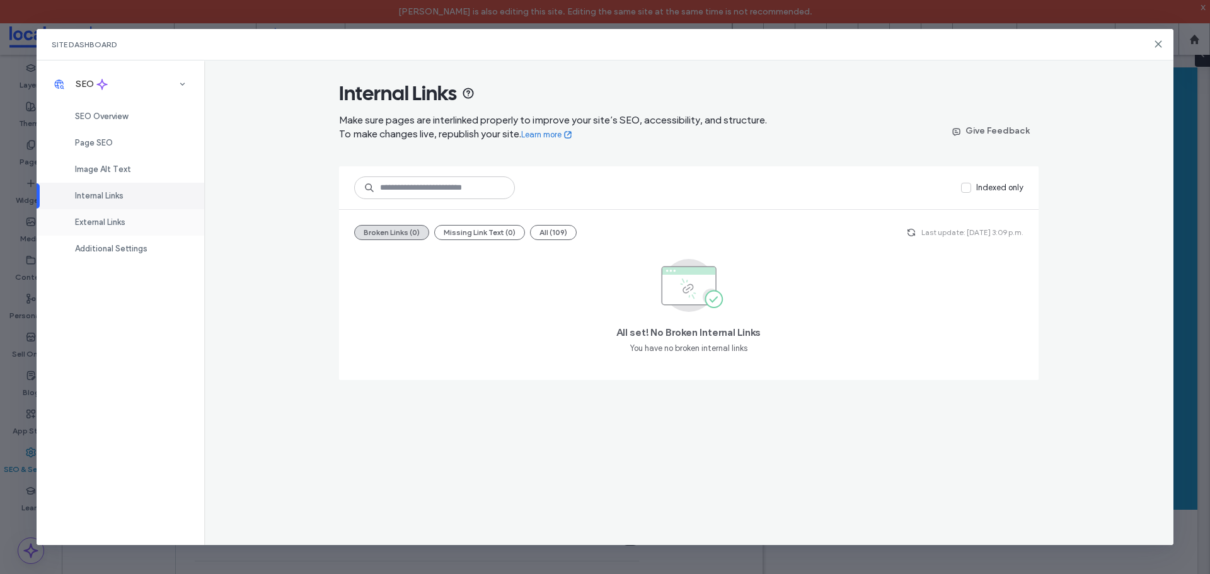
click at [158, 229] on div "External Links" at bounding box center [121, 222] width 168 height 26
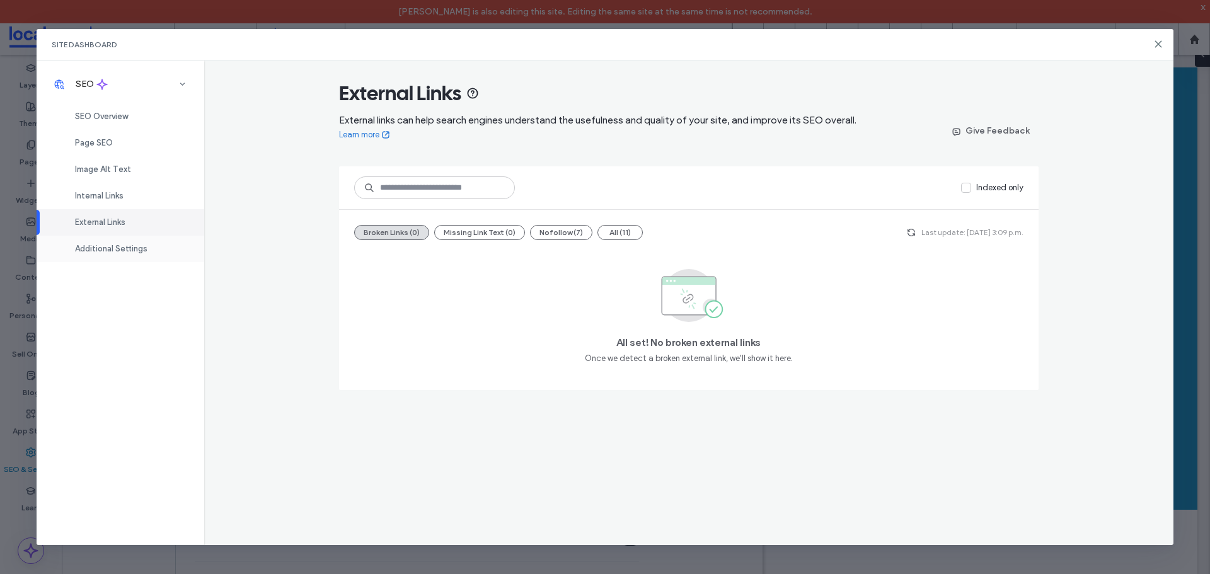
click at [136, 258] on div "Additional Settings" at bounding box center [121, 249] width 168 height 26
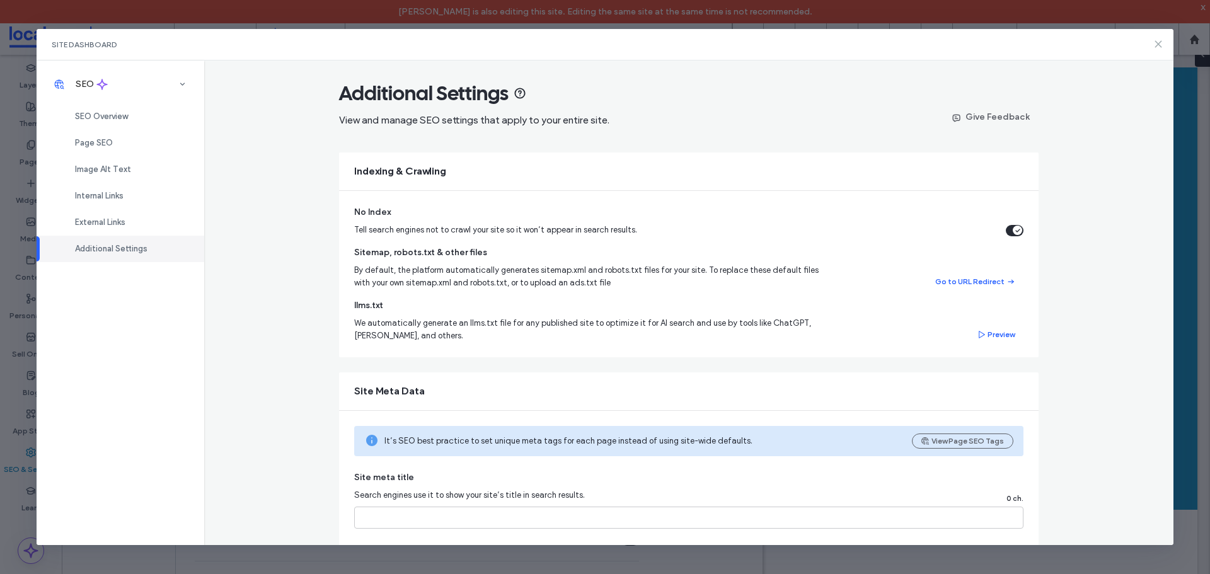
click at [1159, 48] on icon at bounding box center [1159, 44] width 10 height 10
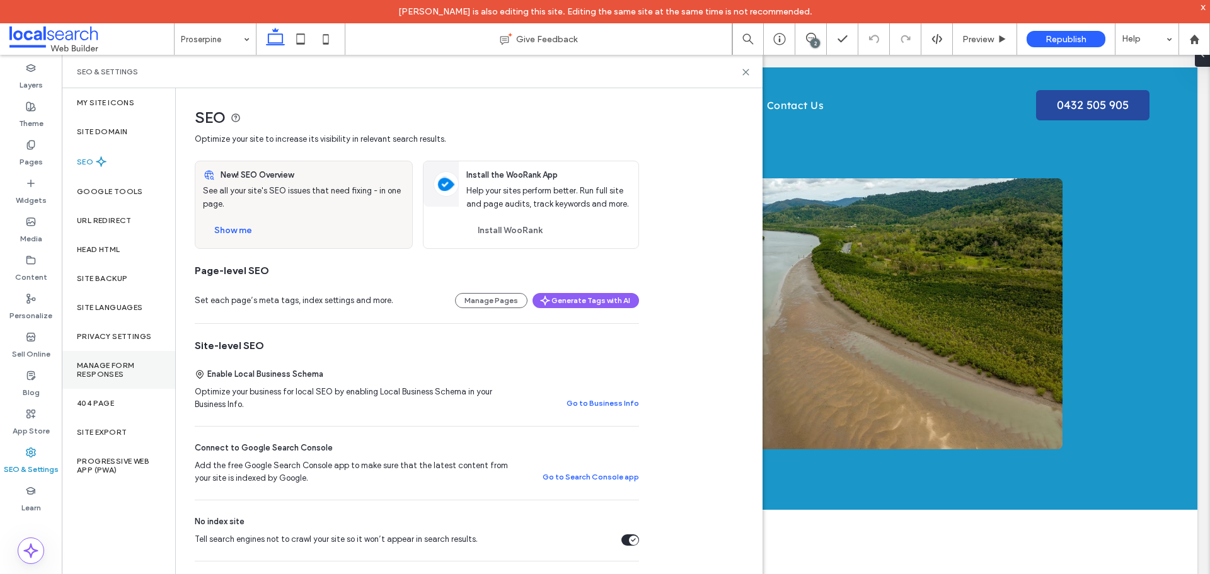
click at [121, 354] on div "Manage Form Responses" at bounding box center [118, 370] width 113 height 38
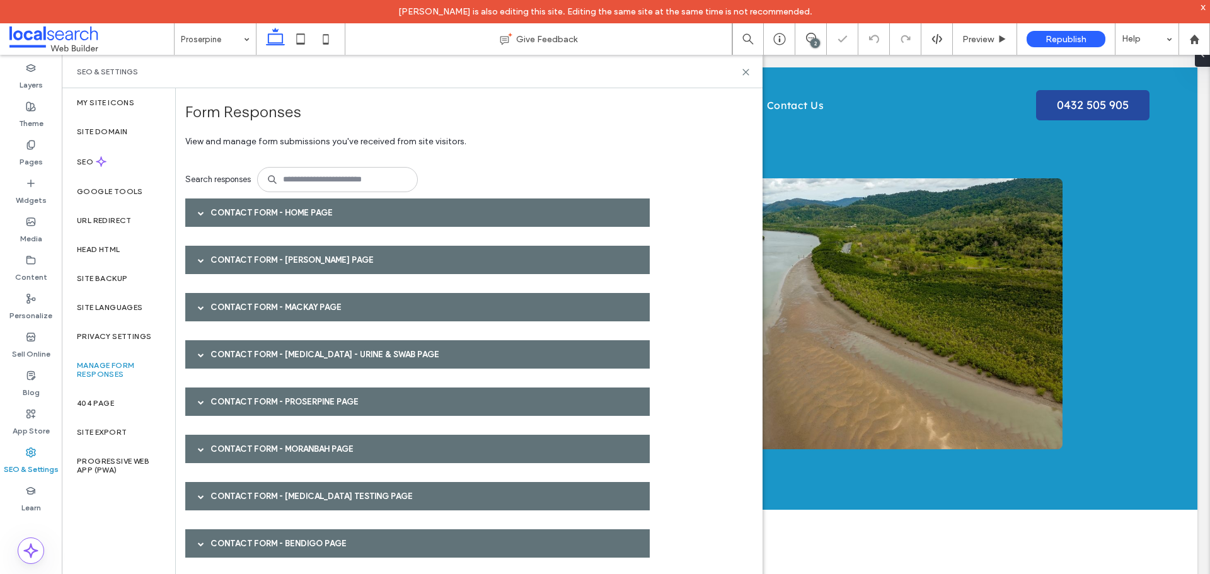
scroll to position [122, 0]
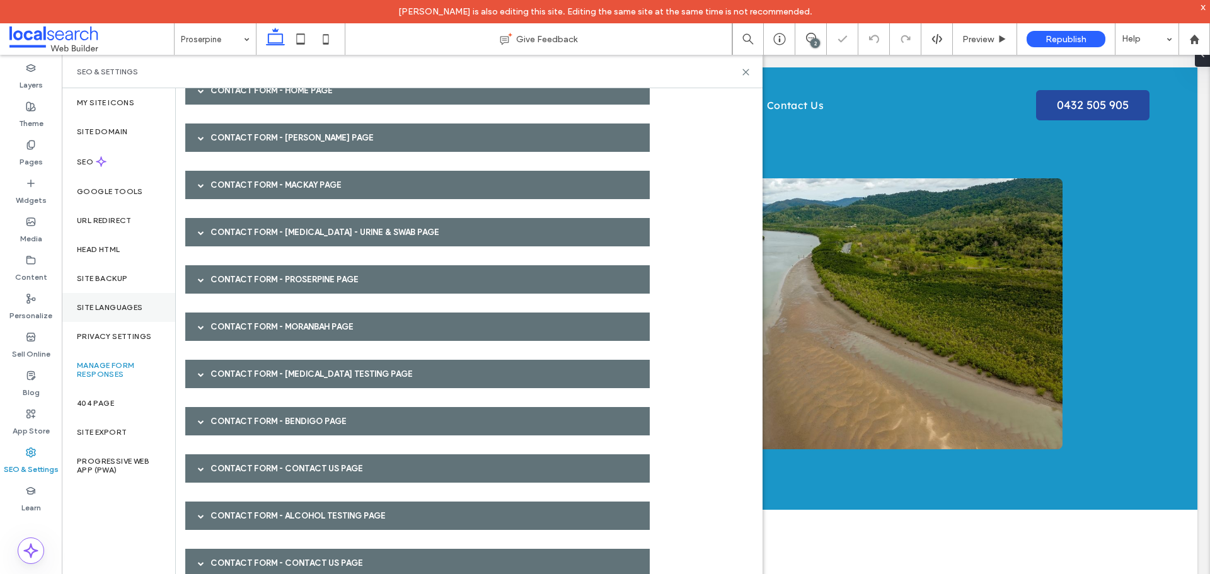
click at [140, 300] on div "Site Languages" at bounding box center [118, 307] width 113 height 29
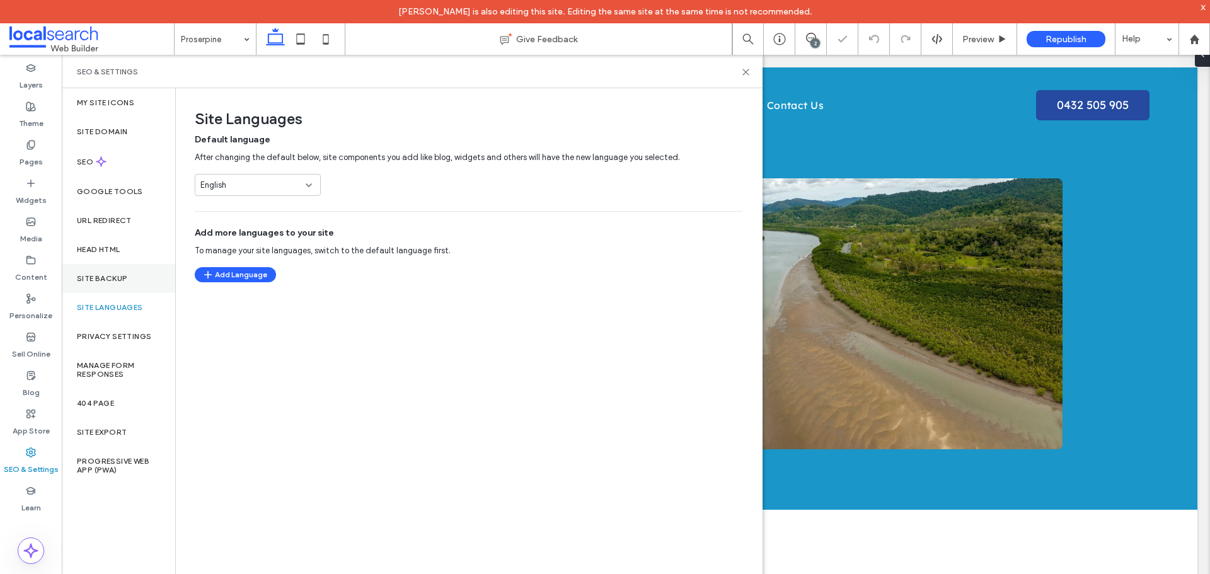
click at [137, 275] on div "Site Backup" at bounding box center [118, 278] width 113 height 29
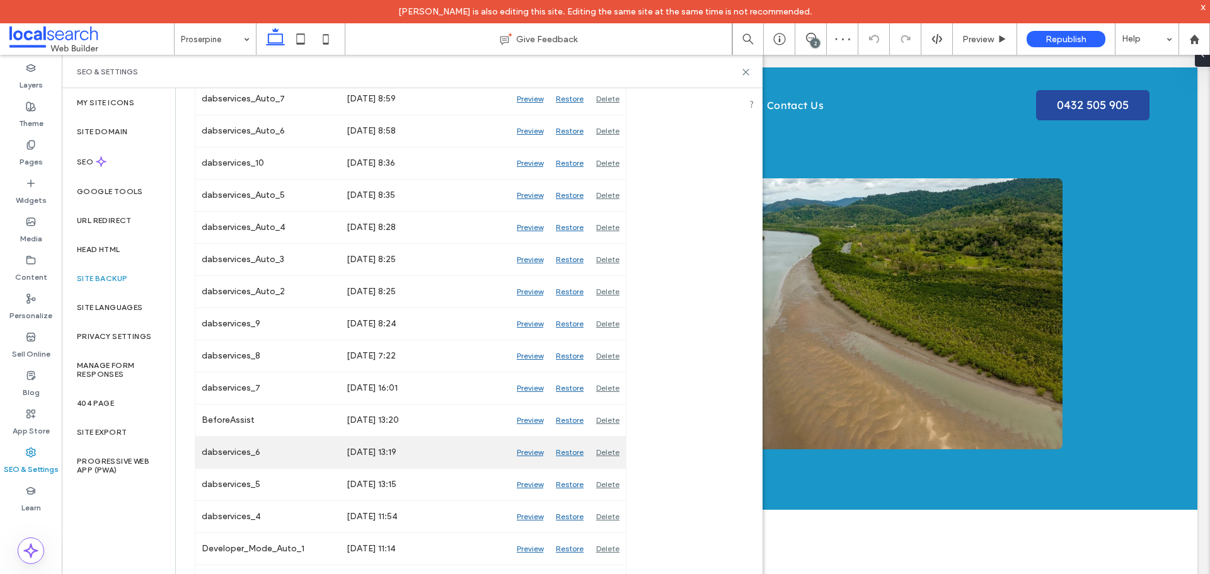
scroll to position [0, 0]
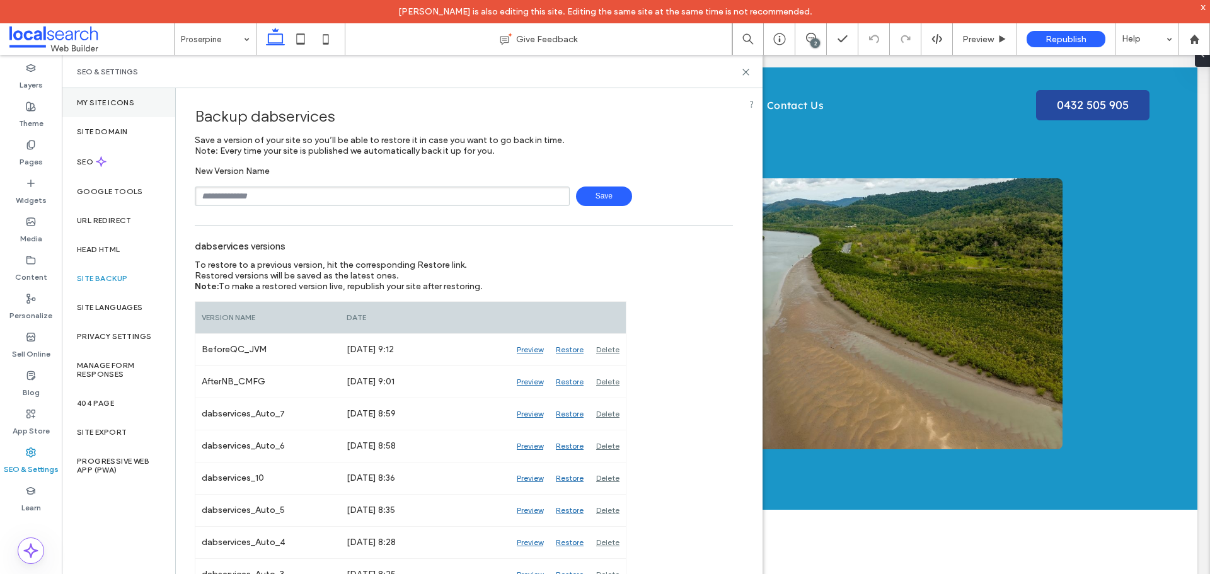
click at [130, 102] on label "My Site Icons" at bounding box center [105, 102] width 57 height 9
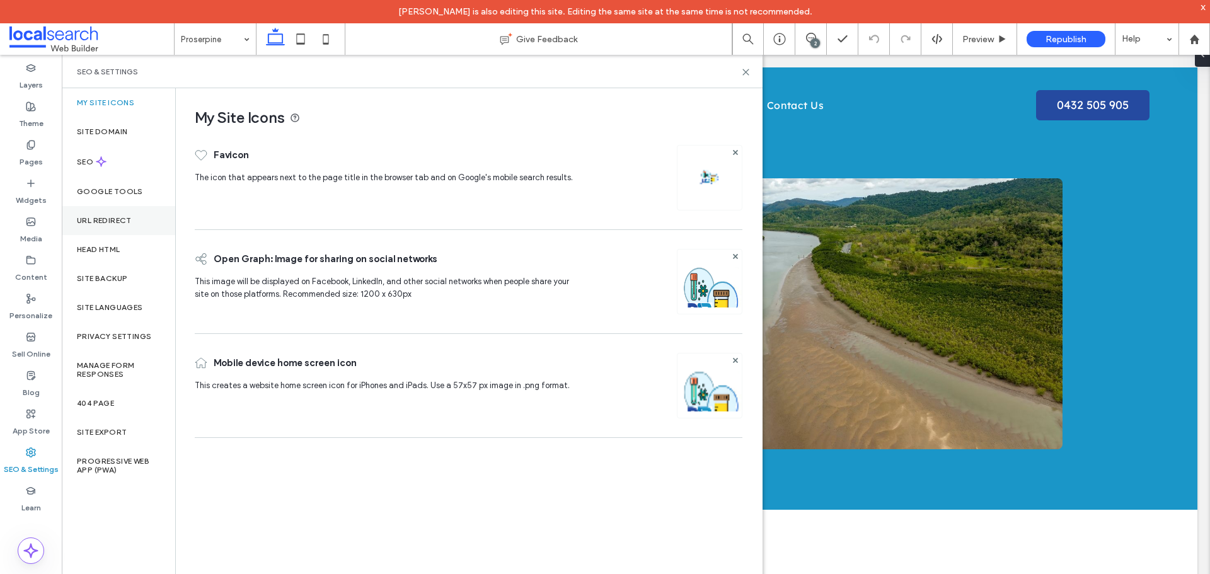
click at [149, 217] on div "URL Redirect" at bounding box center [118, 220] width 113 height 29
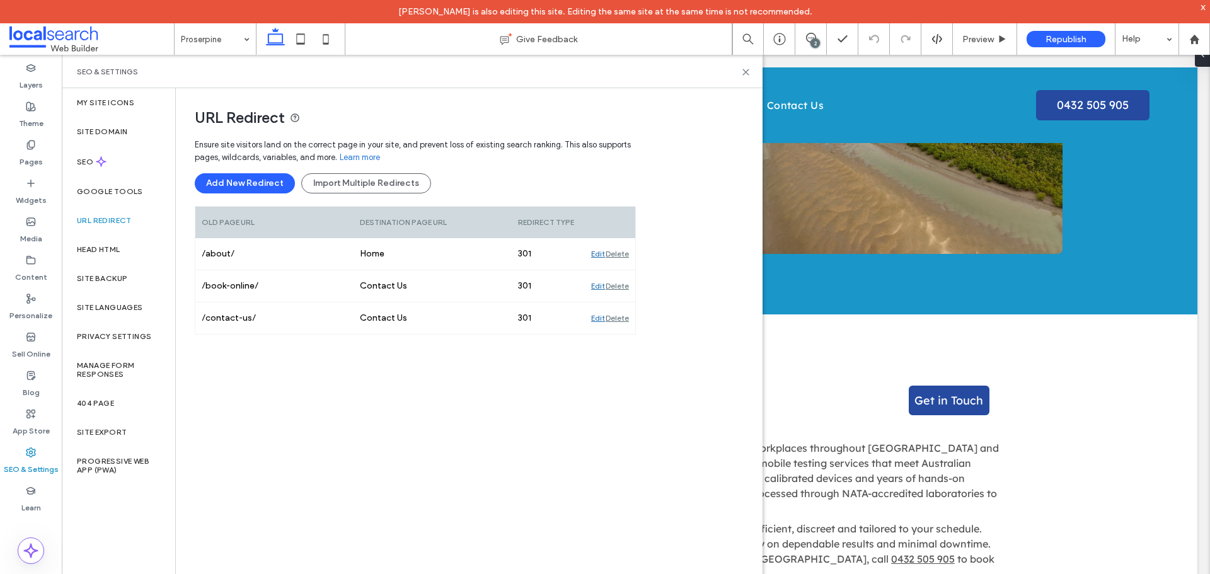
scroll to position [63, 0]
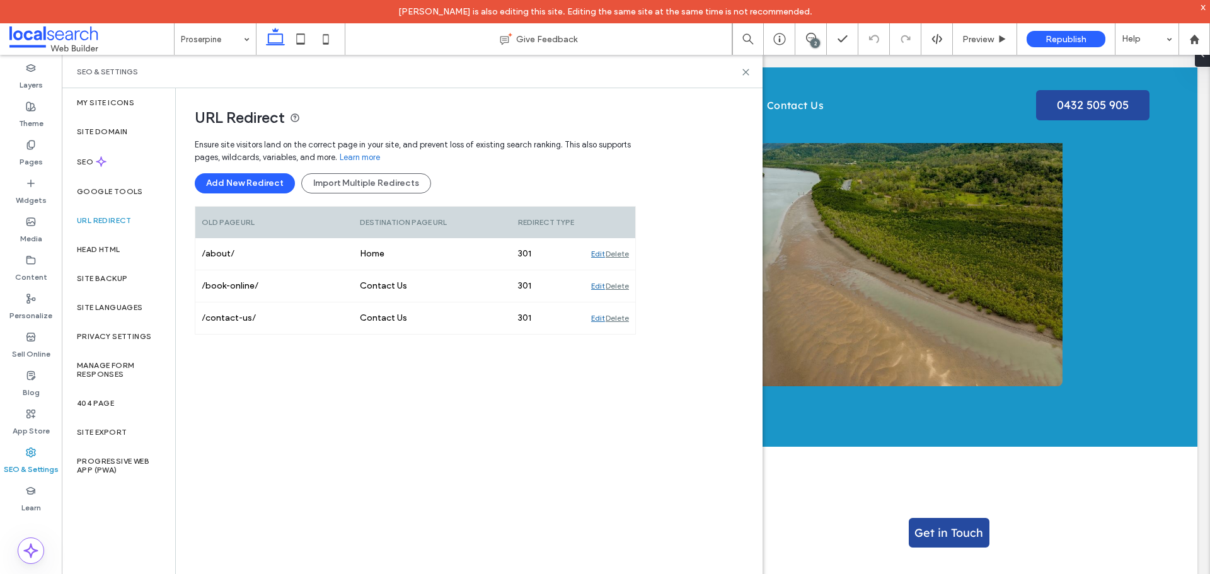
click at [329, 383] on div "Ensure site visitors land on the correct page in your site, and prevent loss of…" at bounding box center [415, 321] width 441 height 378
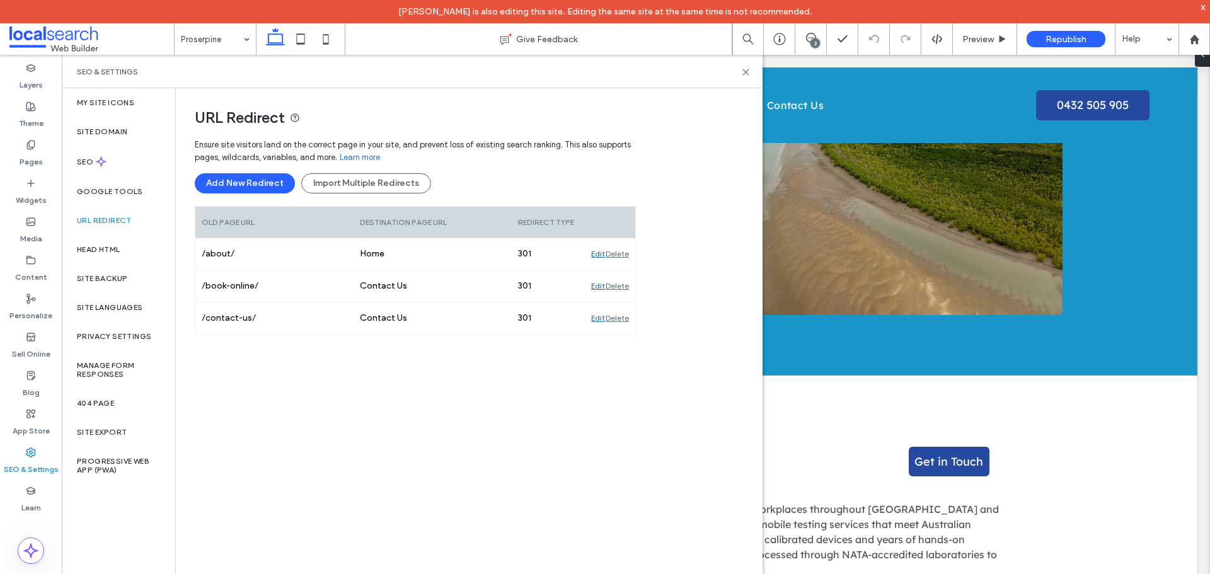
scroll to position [189, 0]
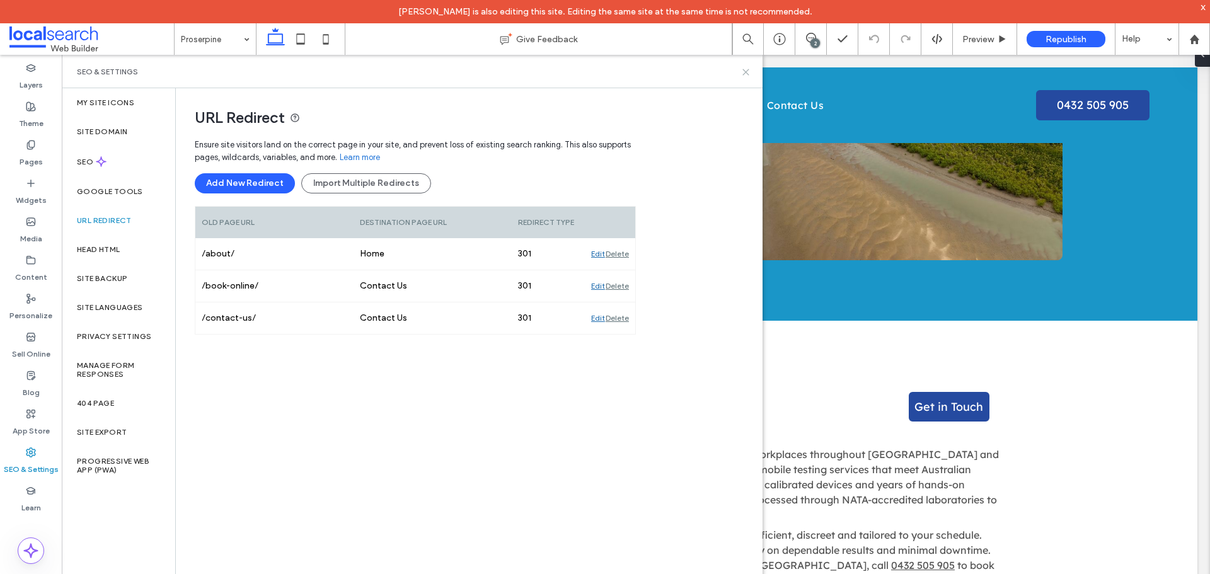
click at [749, 72] on icon at bounding box center [745, 71] width 9 height 9
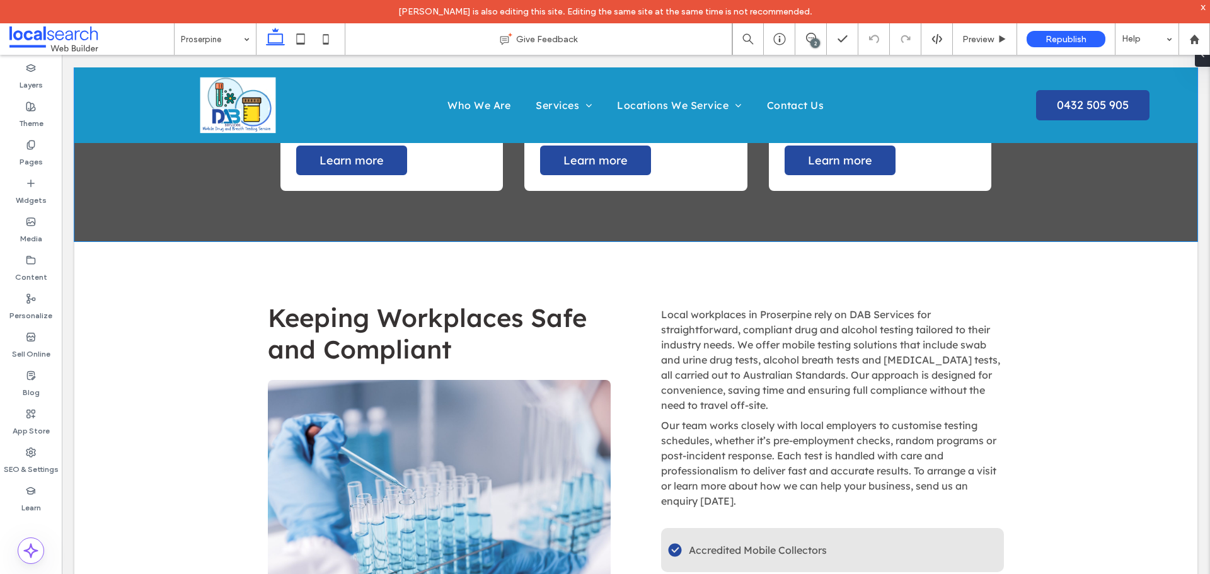
scroll to position [1198, 0]
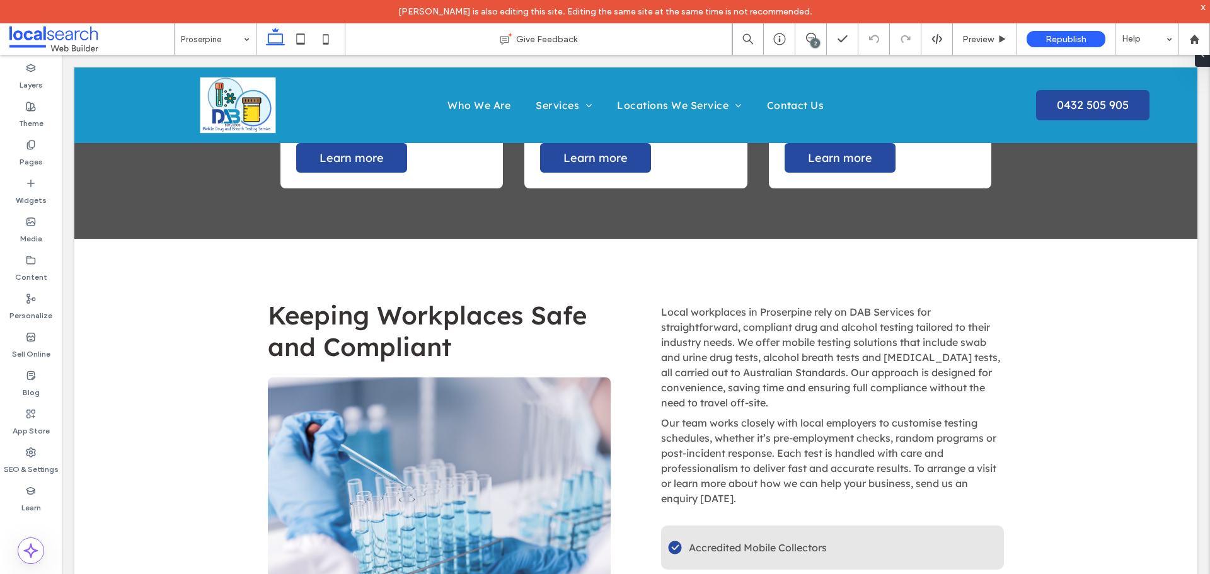
drag, startPoint x: 105, startPoint y: 32, endPoint x: 139, endPoint y: 33, distance: 33.4
click at [105, 32] on span at bounding box center [91, 38] width 165 height 25
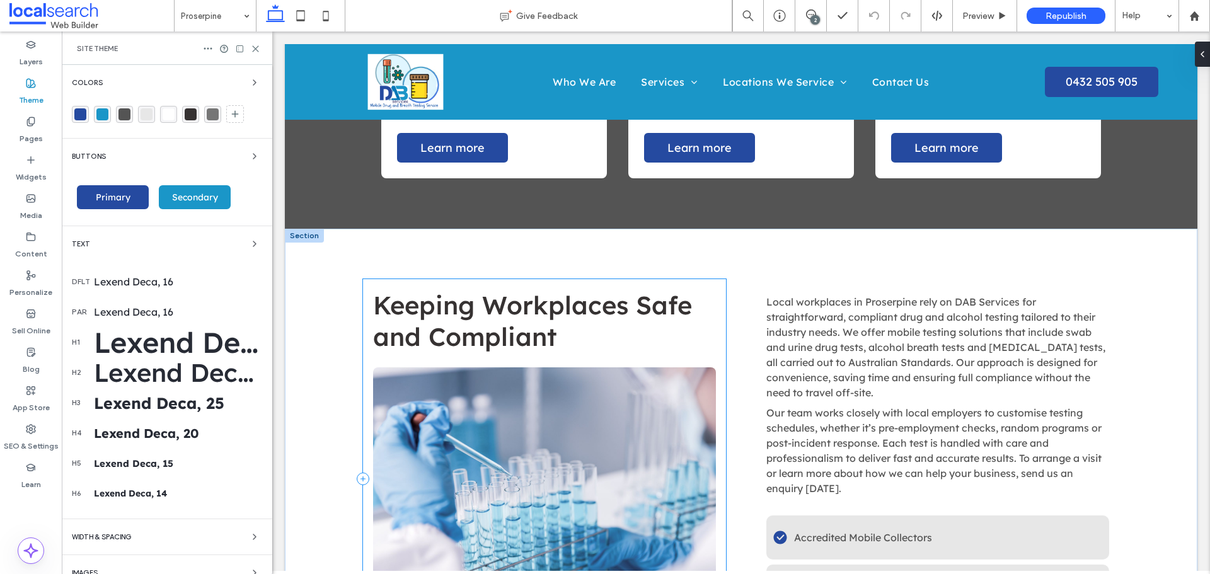
scroll to position [1041, 0]
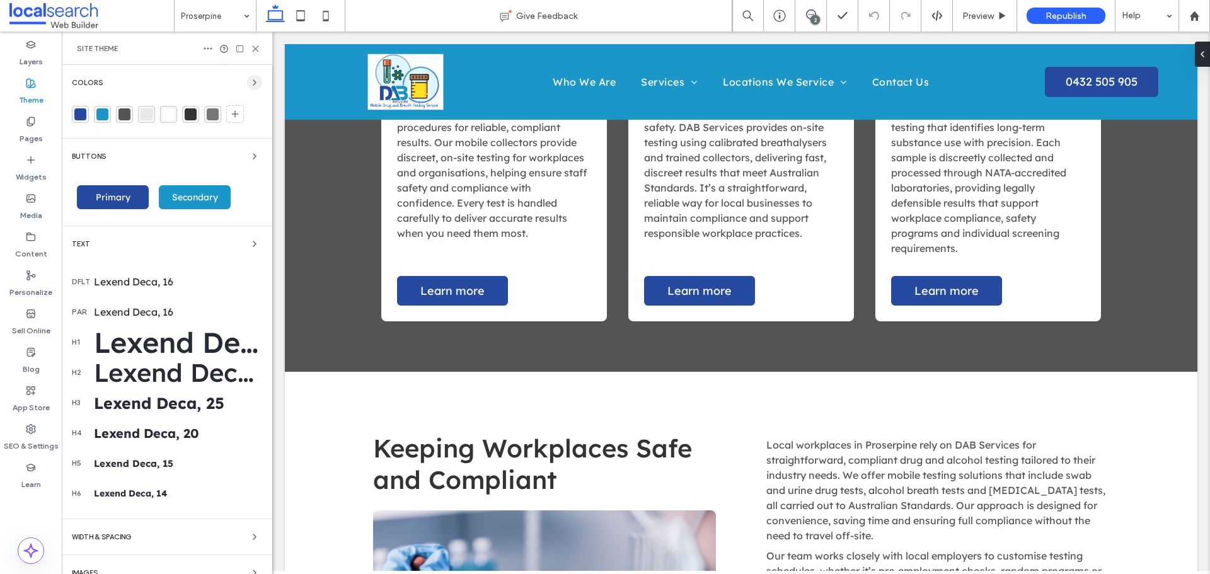
click at [250, 86] on icon "button" at bounding box center [255, 83] width 10 height 10
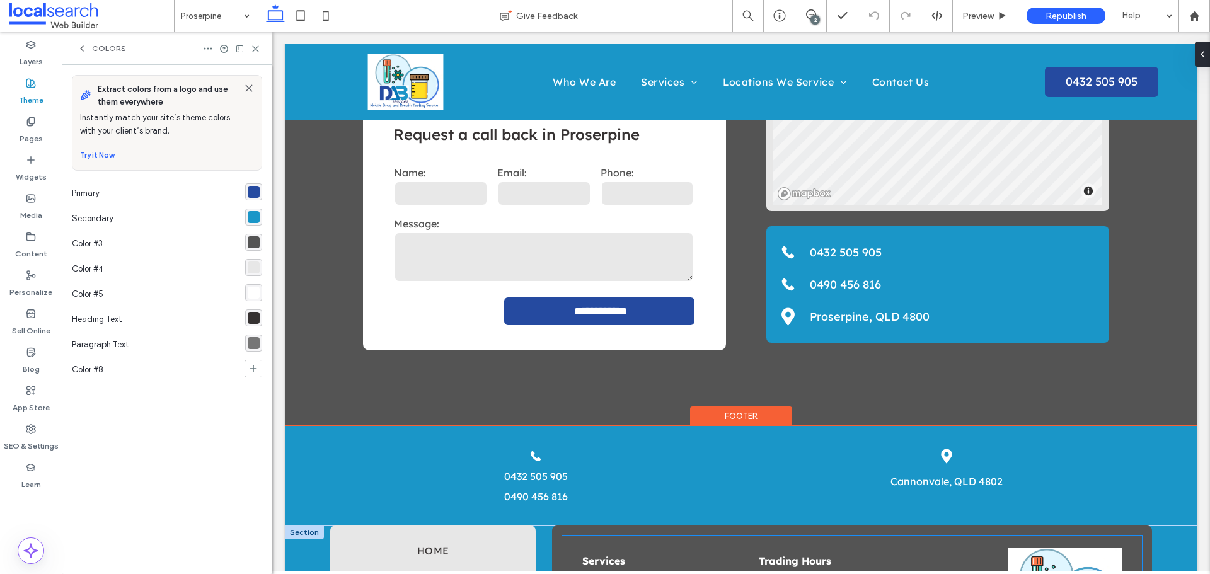
scroll to position [2302, 0]
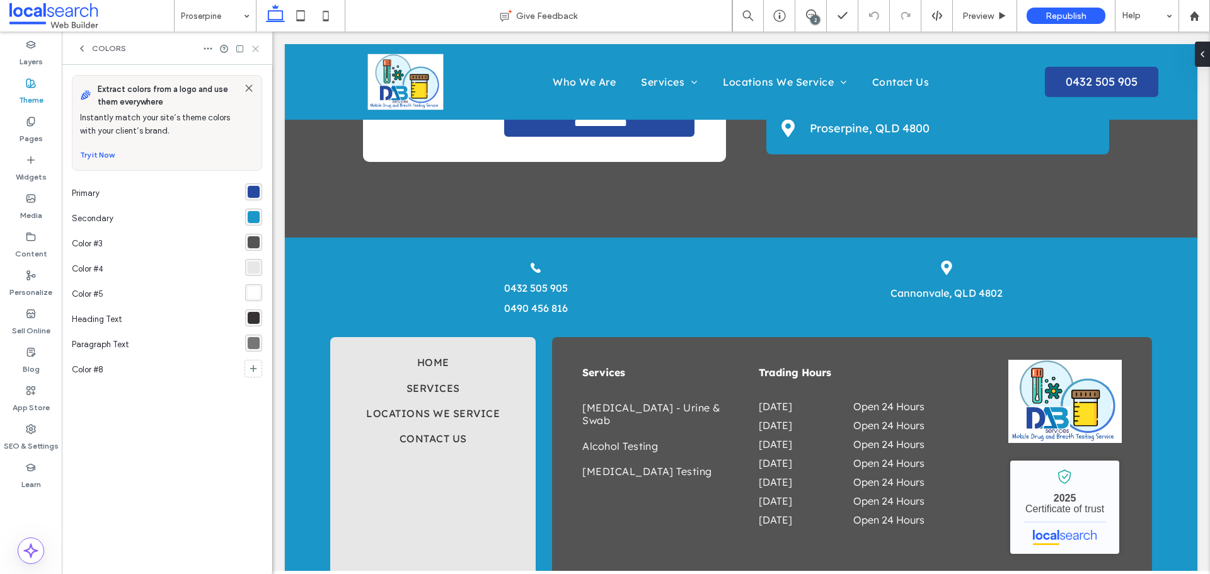
click at [255, 50] on use at bounding box center [256, 49] width 6 height 6
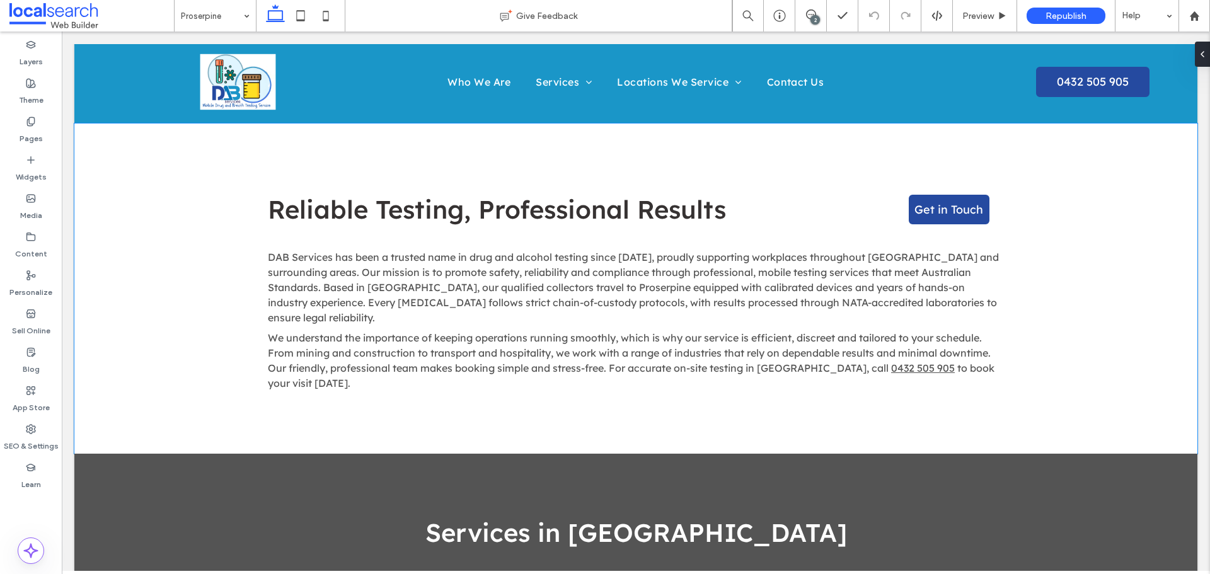
scroll to position [0, 0]
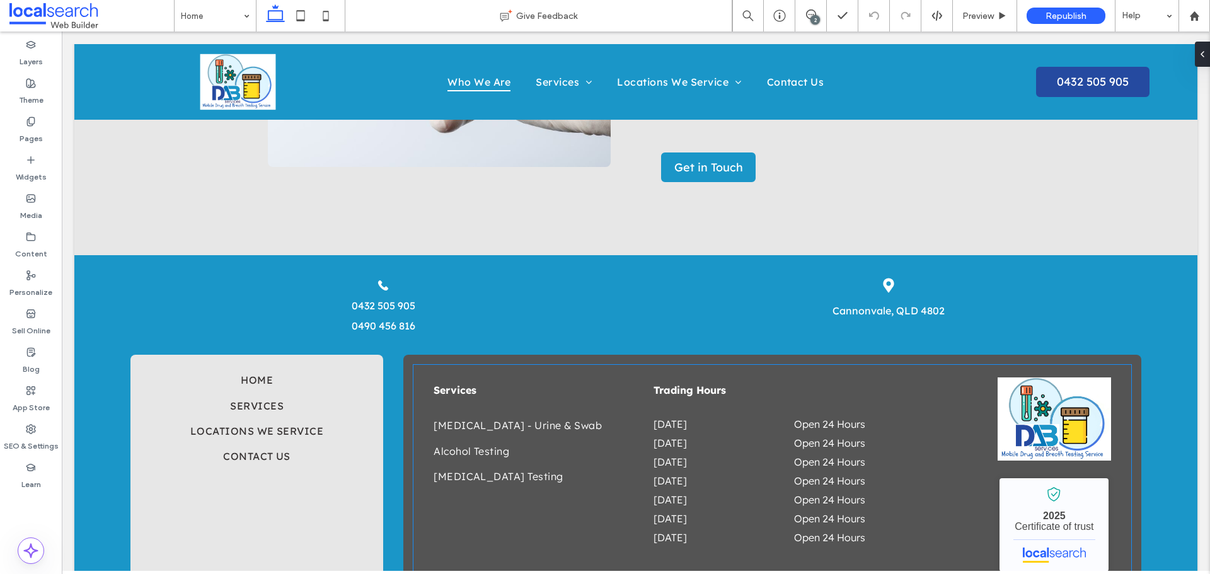
scroll to position [2316, 0]
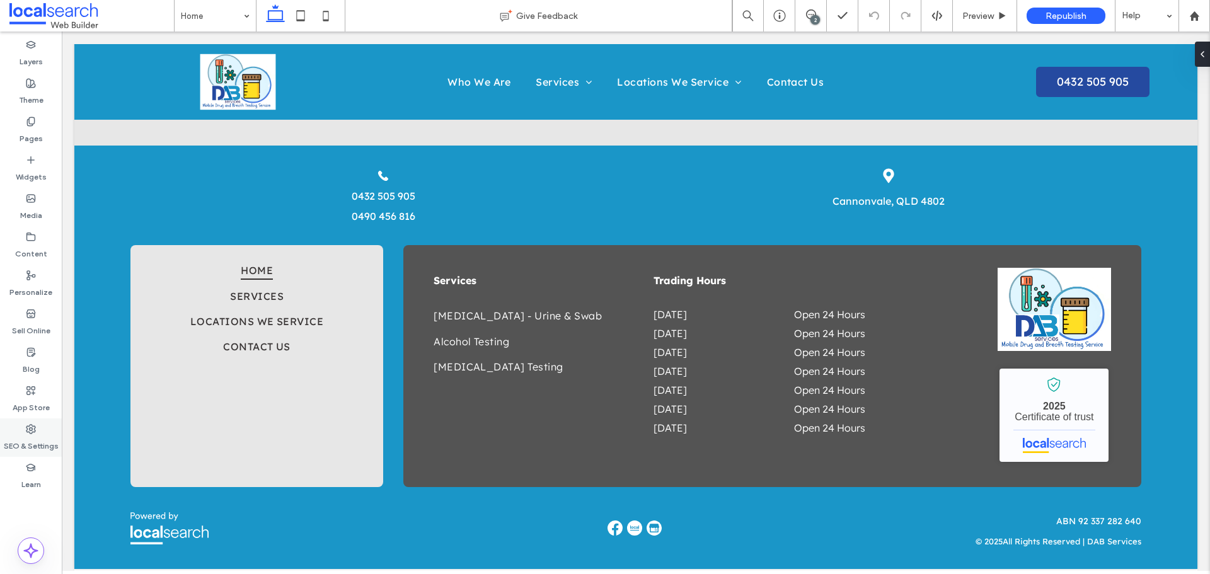
drag, startPoint x: 18, startPoint y: 440, endPoint x: 50, endPoint y: 446, distance: 32.1
click at [18, 440] on label "SEO & Settings" at bounding box center [31, 443] width 55 height 18
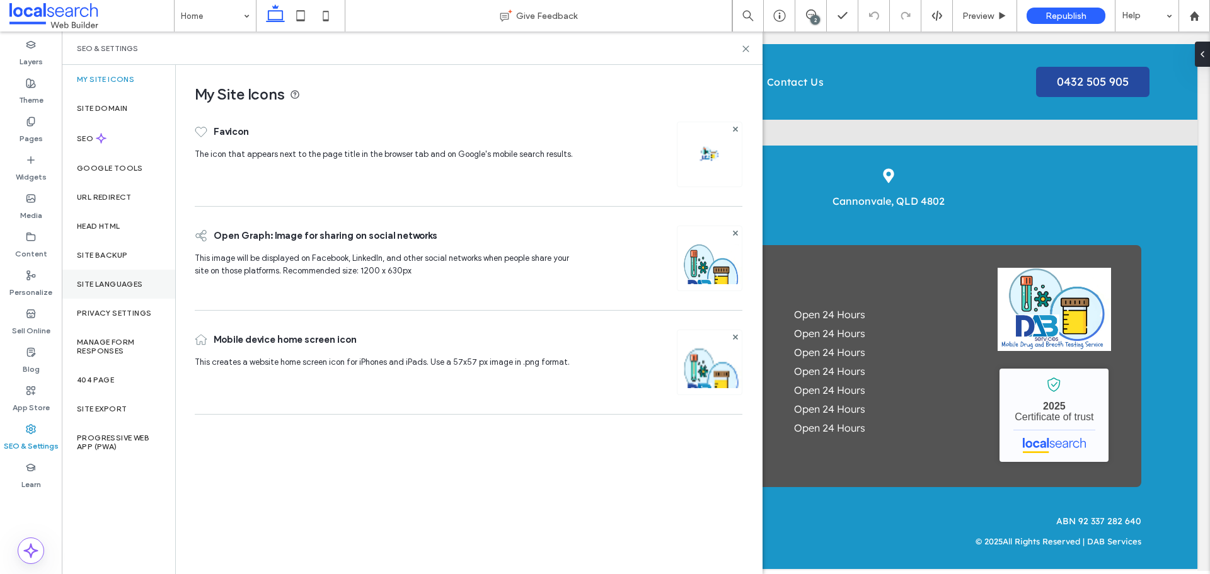
click at [108, 271] on div "Site Languages" at bounding box center [118, 284] width 113 height 29
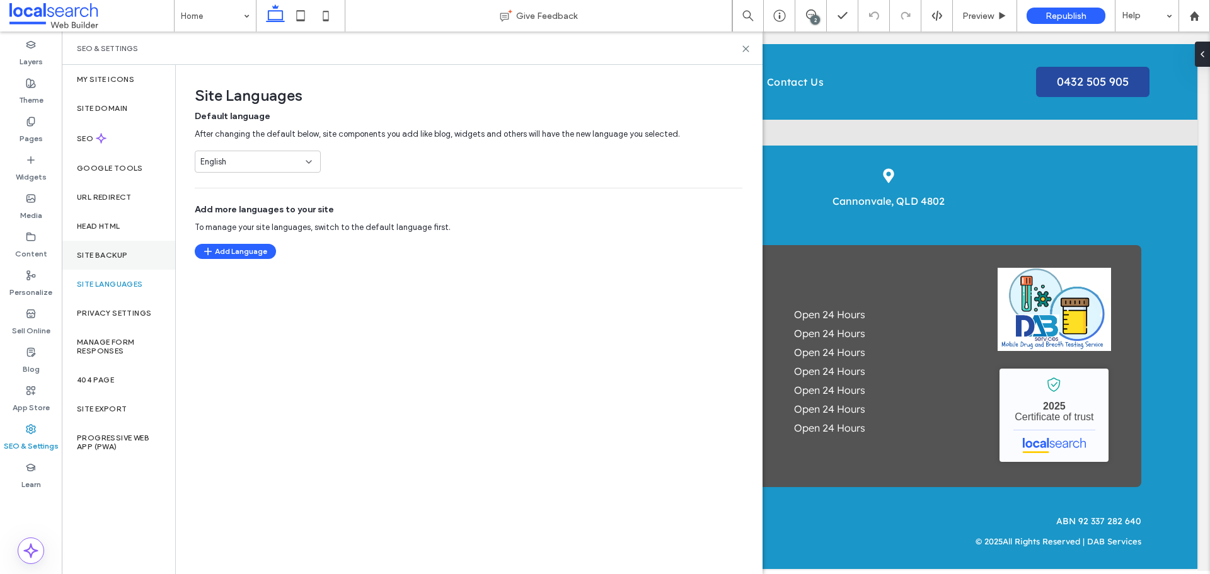
click at [108, 259] on label "Site Backup" at bounding box center [102, 255] width 50 height 9
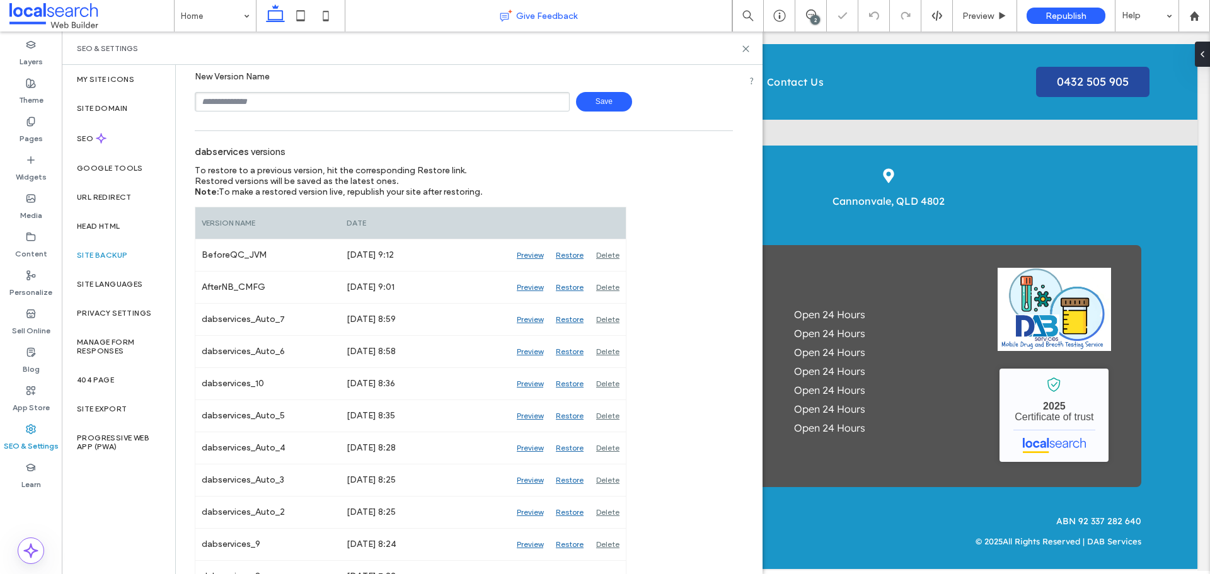
scroll to position [126, 0]
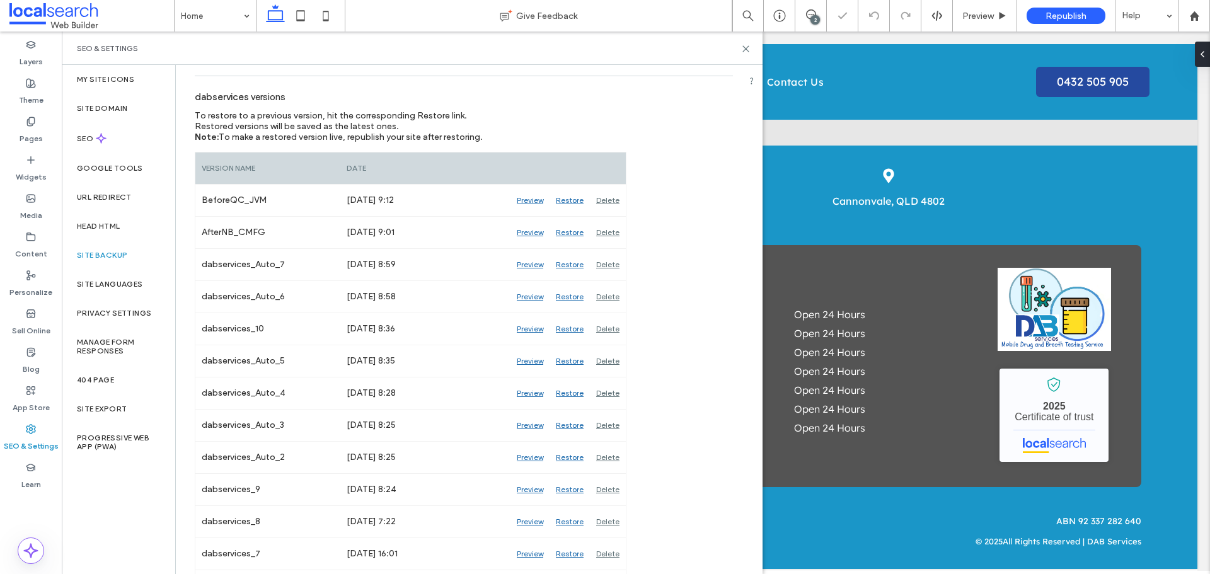
click at [752, 50] on div "SEO & Settings" at bounding box center [412, 48] width 701 height 33
click at [746, 50] on icon at bounding box center [745, 48] width 9 height 9
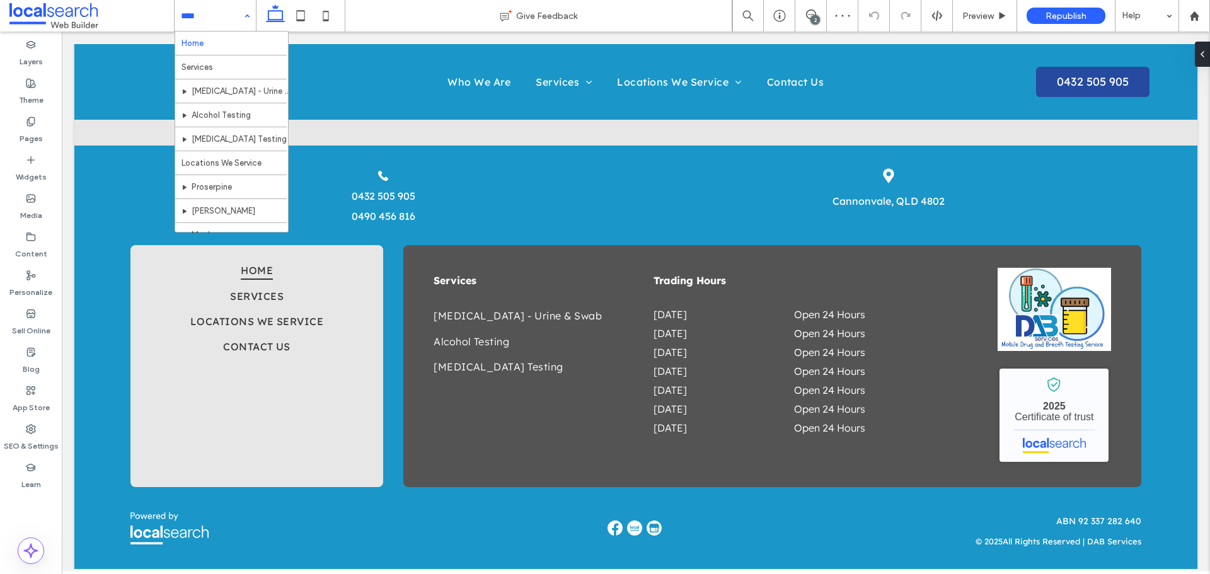
click at [107, 21] on span at bounding box center [91, 15] width 165 height 25
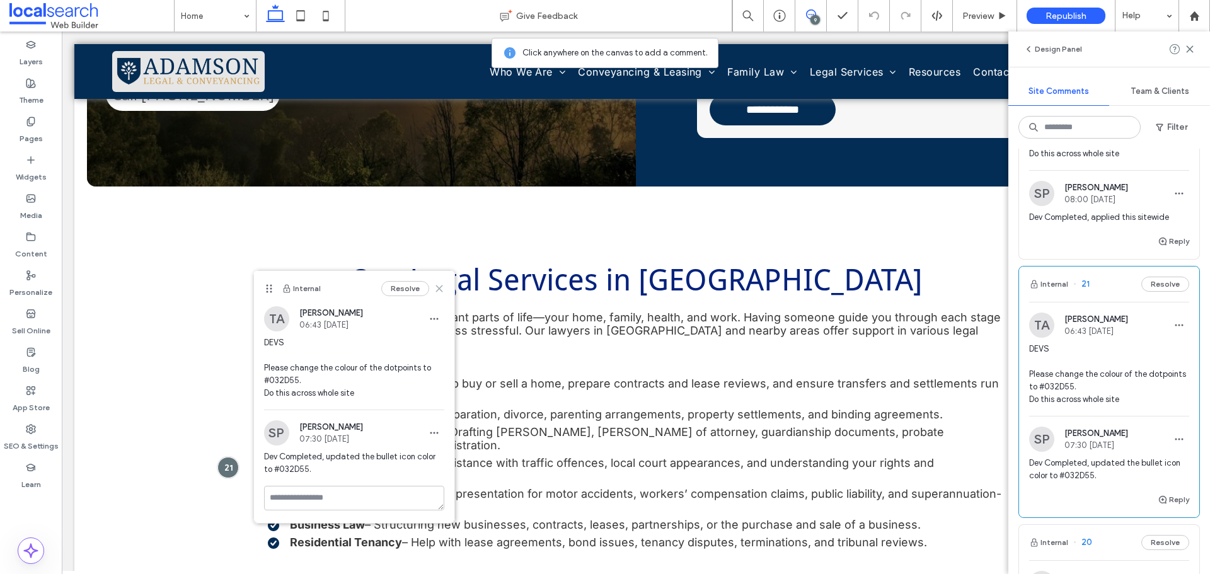
click at [444, 286] on icon at bounding box center [439, 289] width 10 height 10
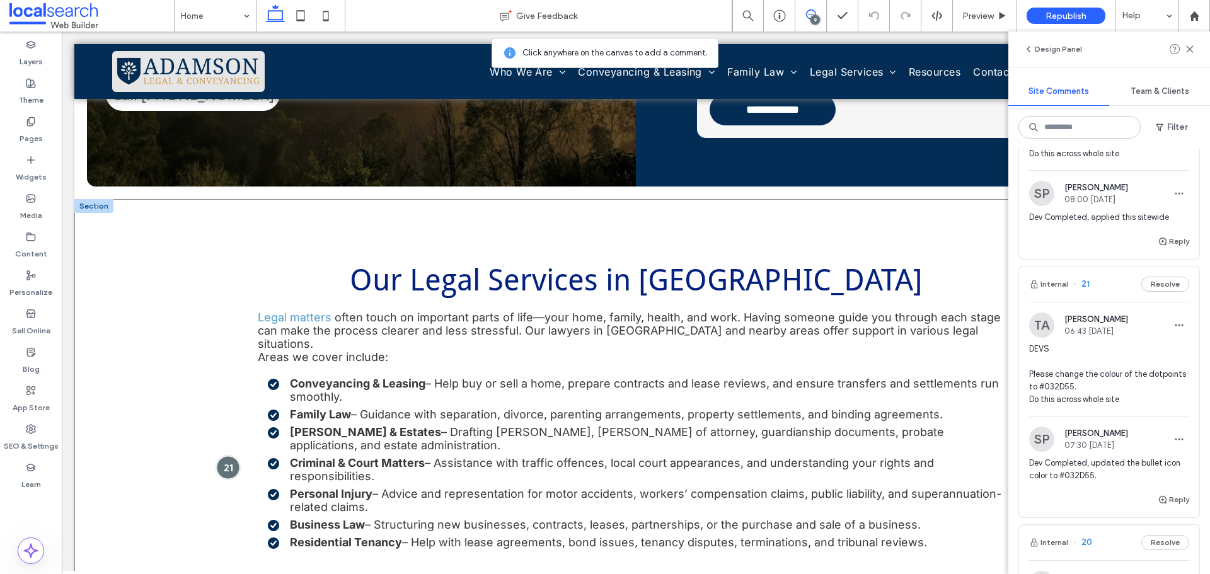
click at [227, 456] on div at bounding box center [227, 467] width 23 height 23
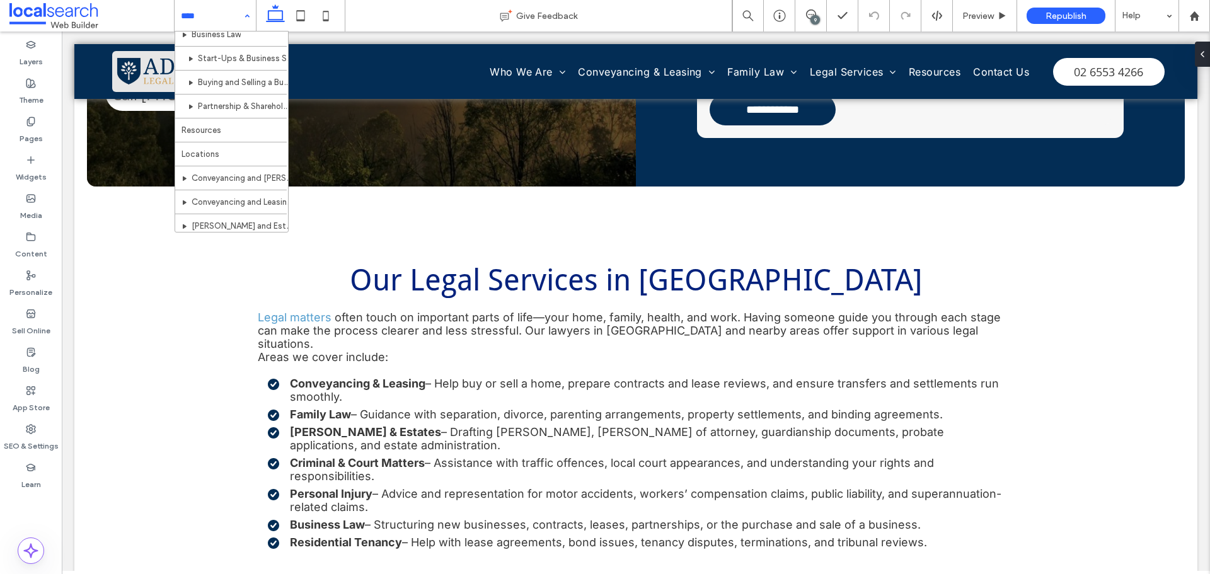
scroll to position [756, 0]
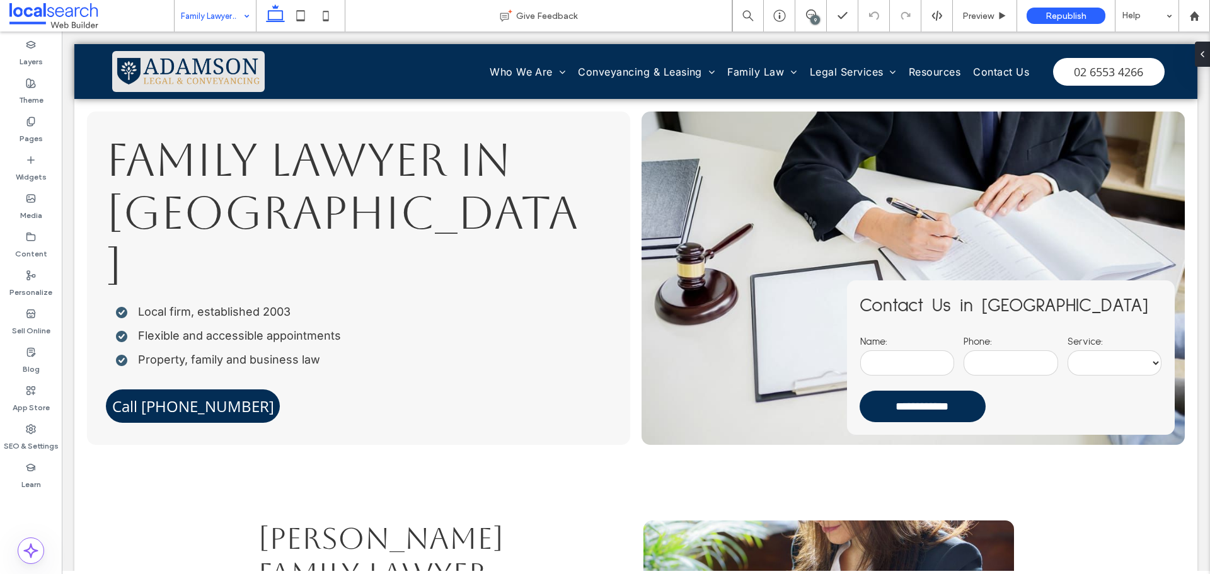
click at [217, 20] on input at bounding box center [212, 16] width 62 height 32
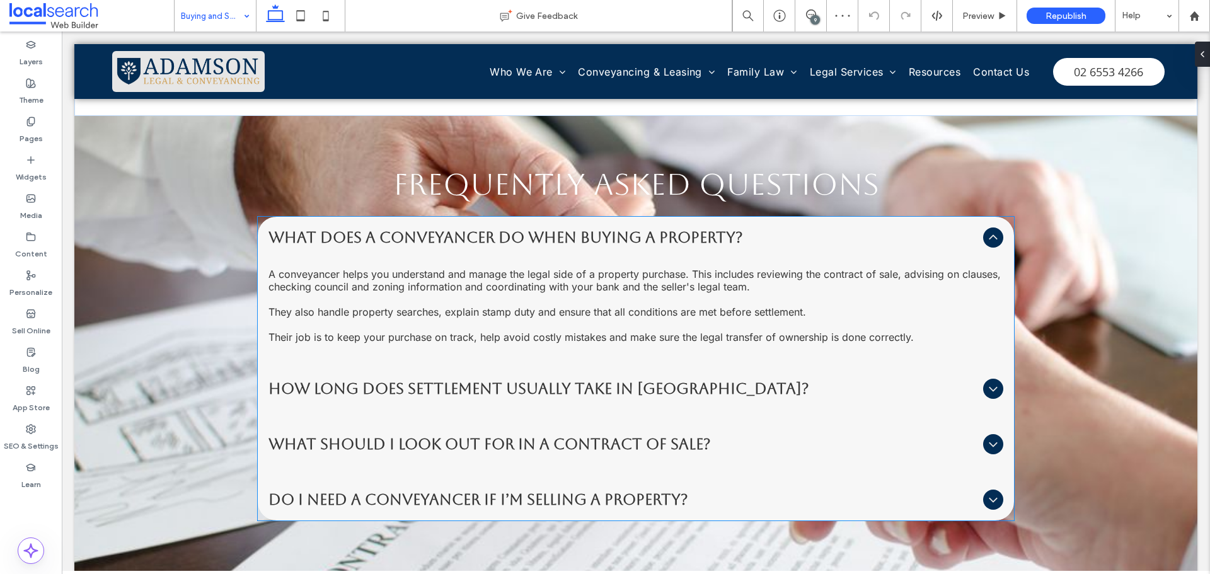
scroll to position [1513, 0]
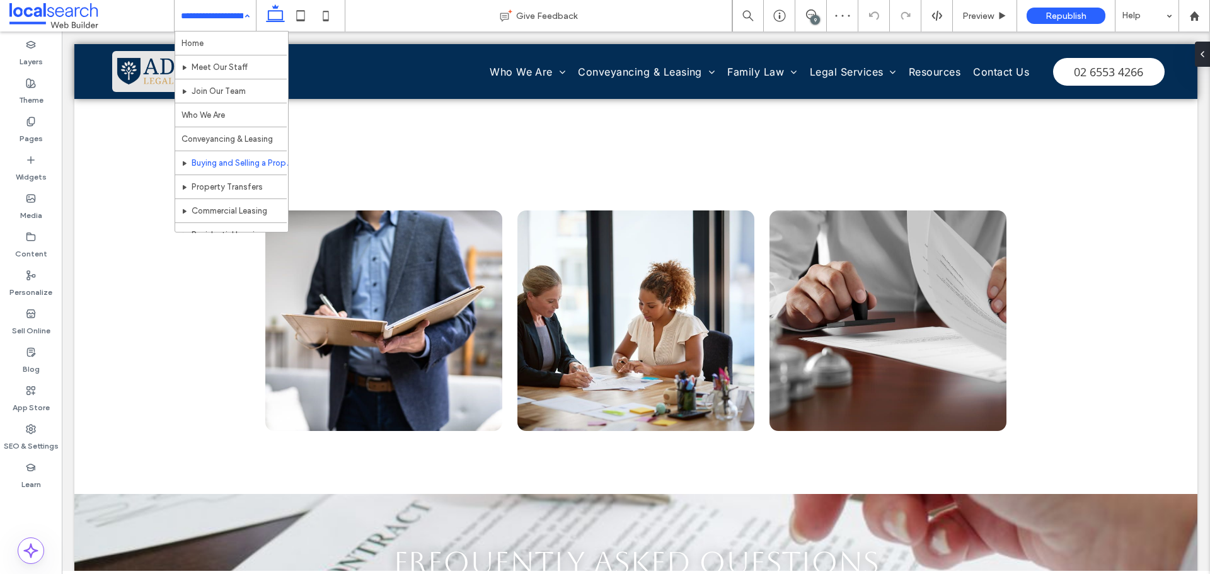
click at [226, 25] on input at bounding box center [212, 16] width 62 height 32
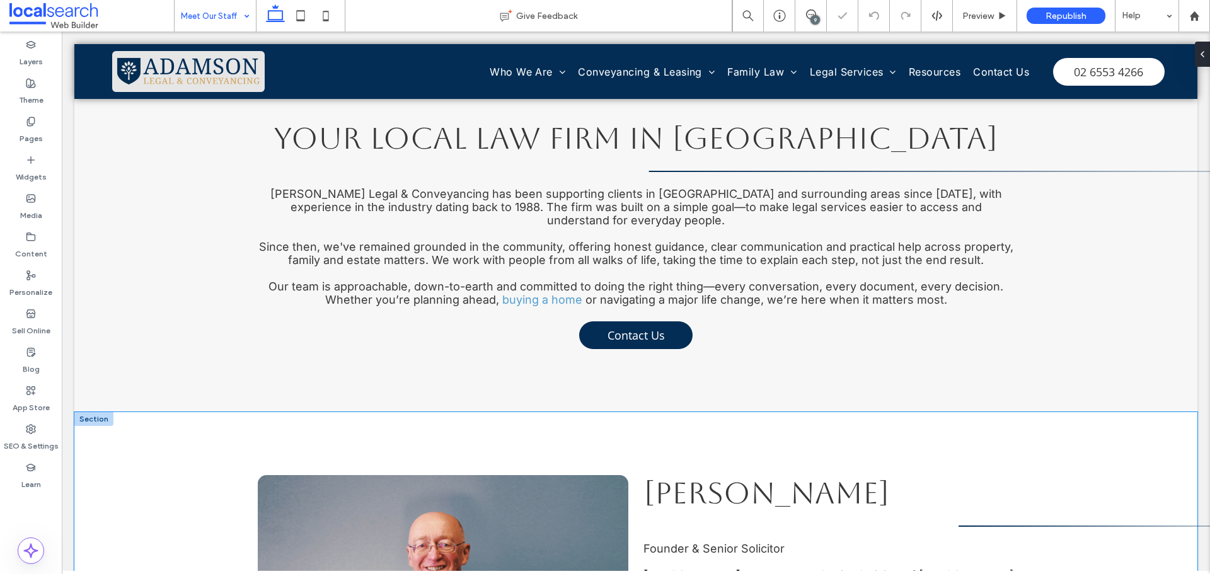
scroll to position [315, 0]
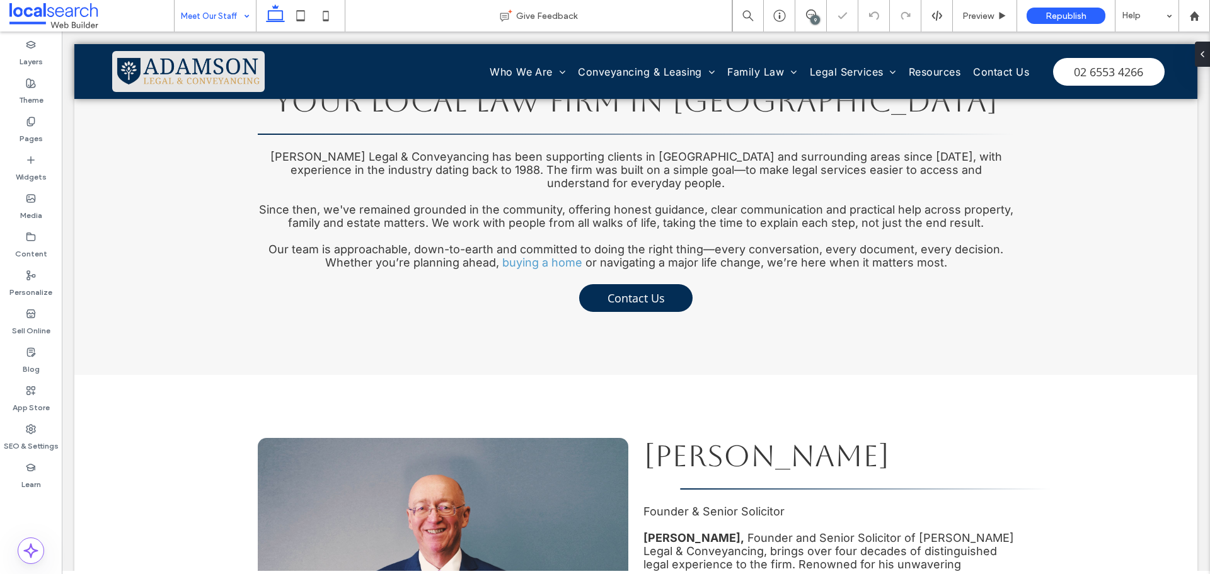
click at [200, 14] on input at bounding box center [212, 16] width 62 height 32
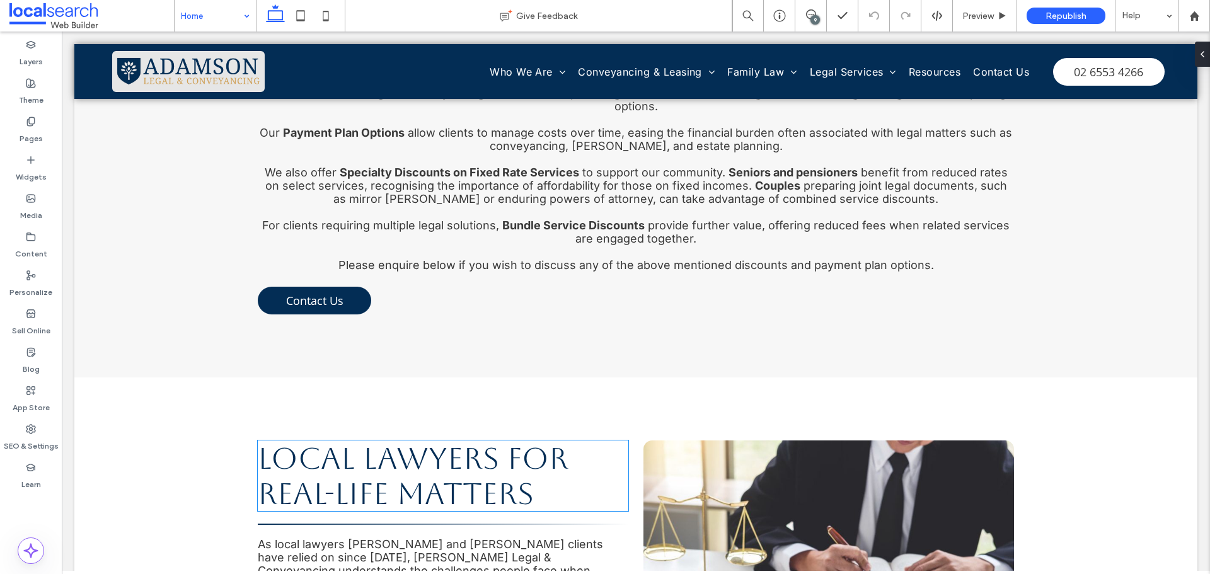
scroll to position [1135, 0]
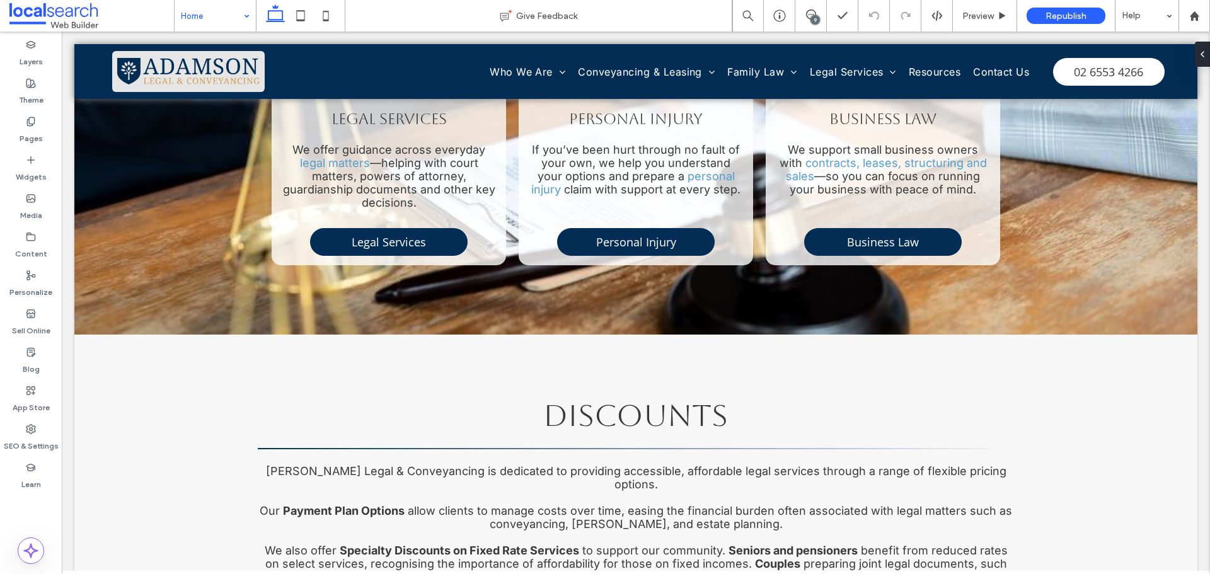
click at [816, 24] on div "9" at bounding box center [815, 19] width 9 height 9
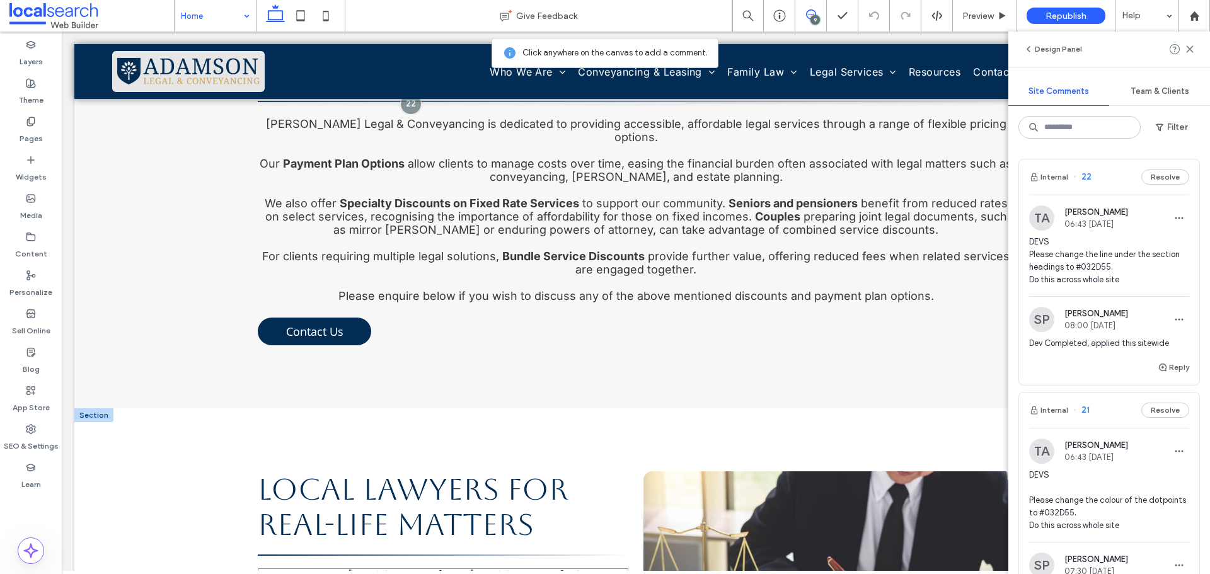
scroll to position [1387, 0]
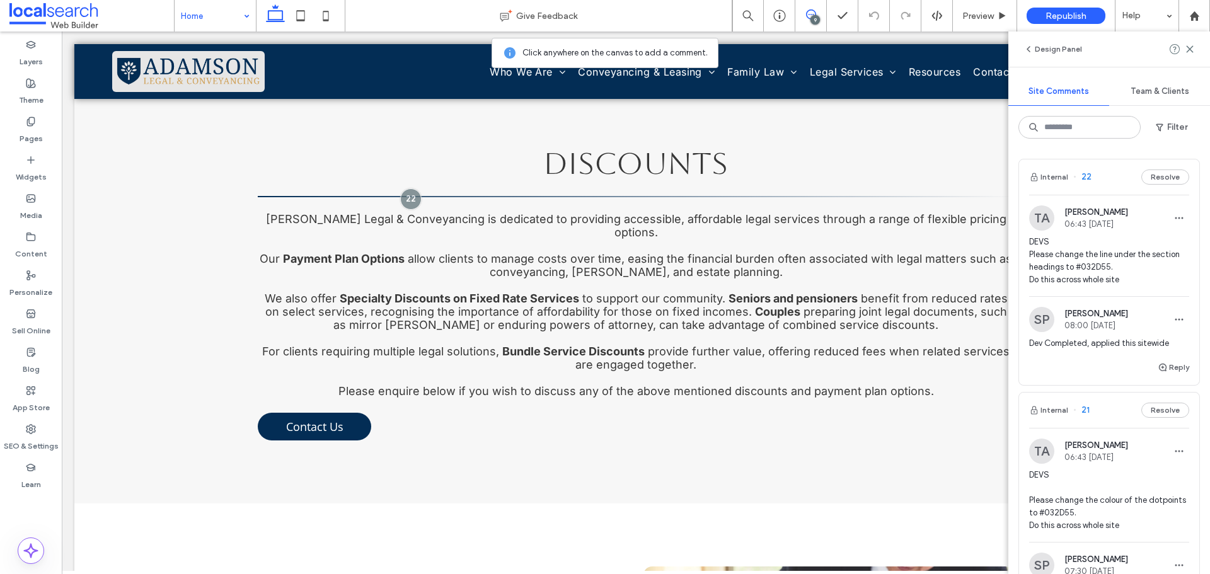
click at [1129, 281] on span "DEVS Please change the line under the section headings to #032D55. Do this acro…" at bounding box center [1109, 261] width 160 height 50
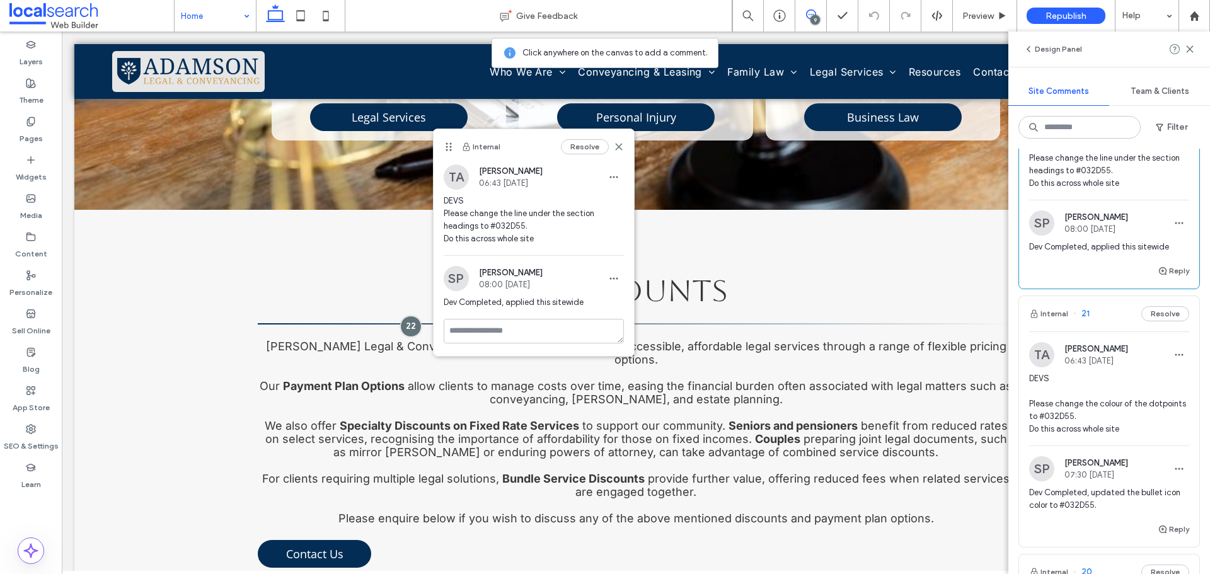
scroll to position [126, 0]
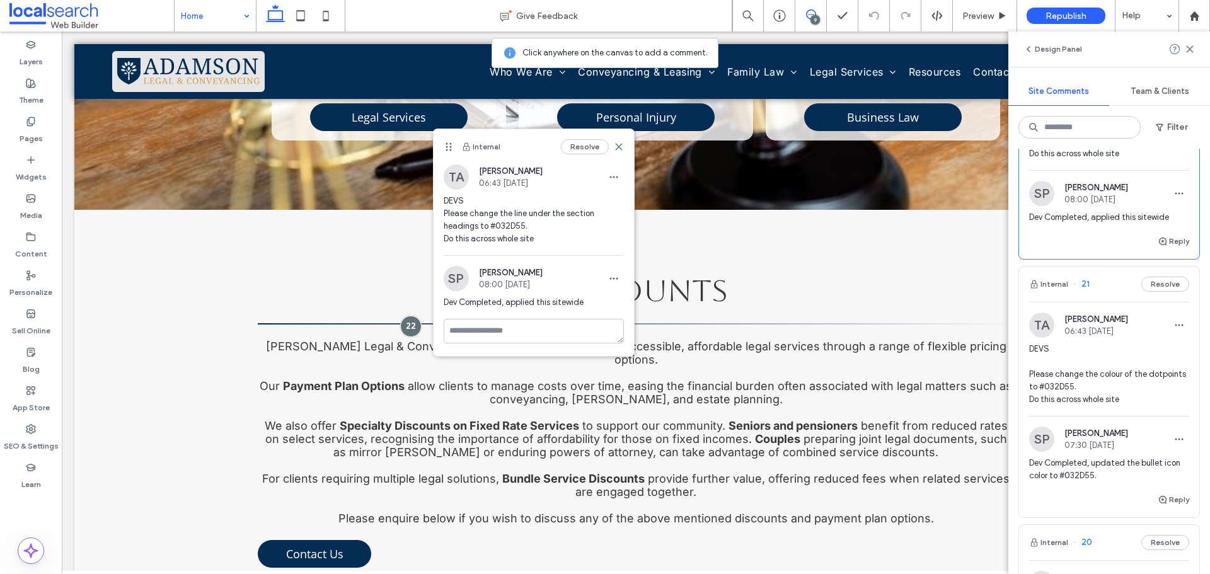
click at [1081, 396] on span "DEVS Please change the colour of the dotpoints to #032D55. Do this across whole…" at bounding box center [1109, 374] width 160 height 63
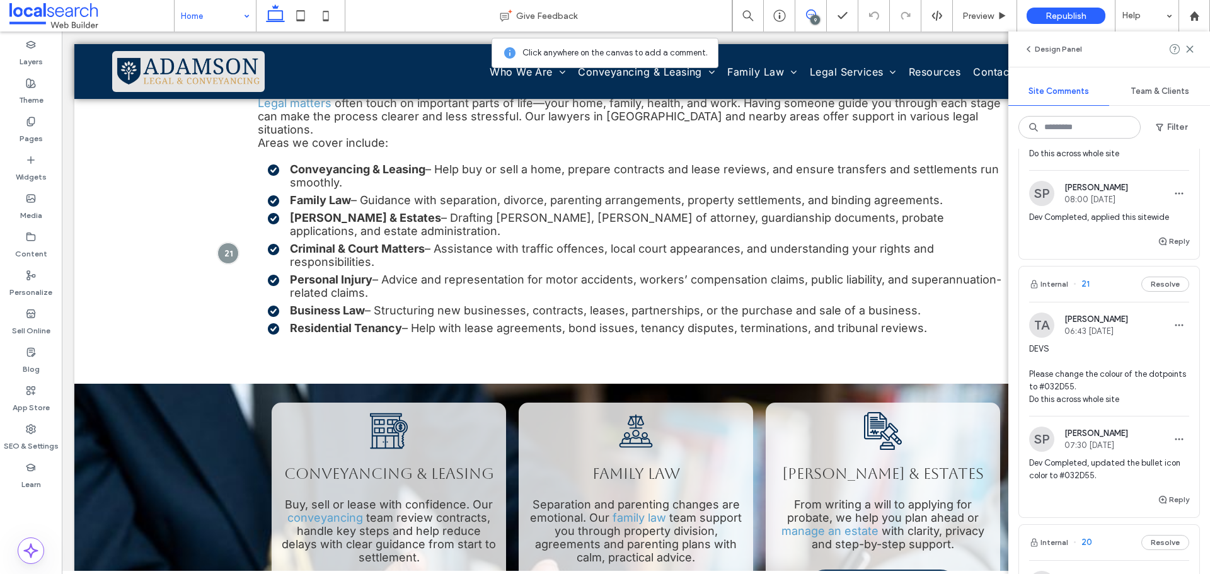
scroll to position [333, 0]
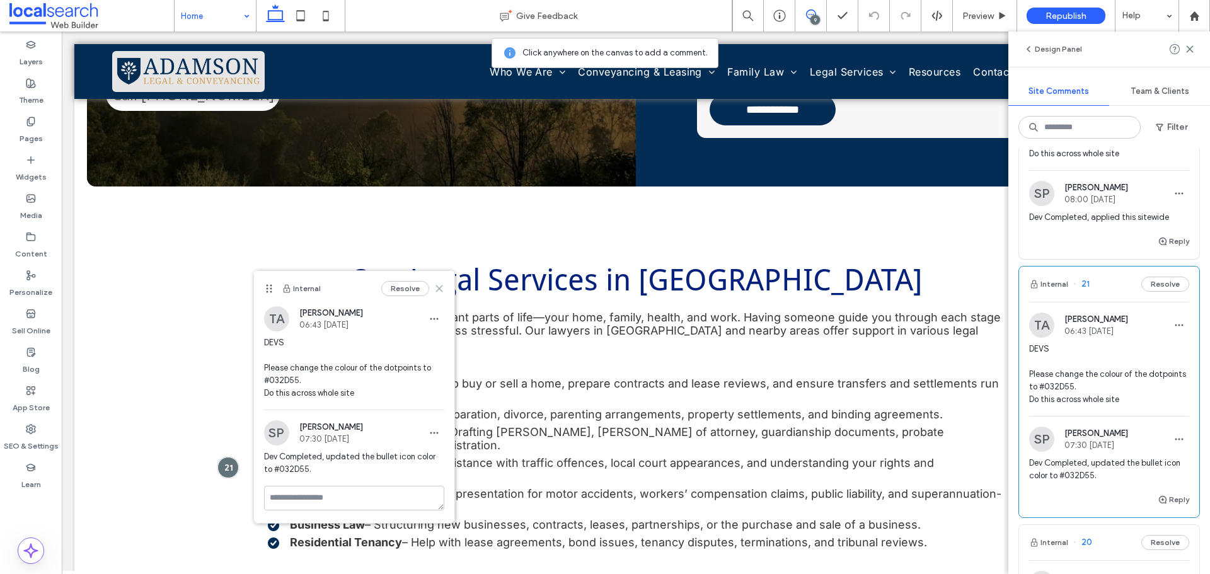
click at [439, 285] on icon at bounding box center [439, 289] width 10 height 10
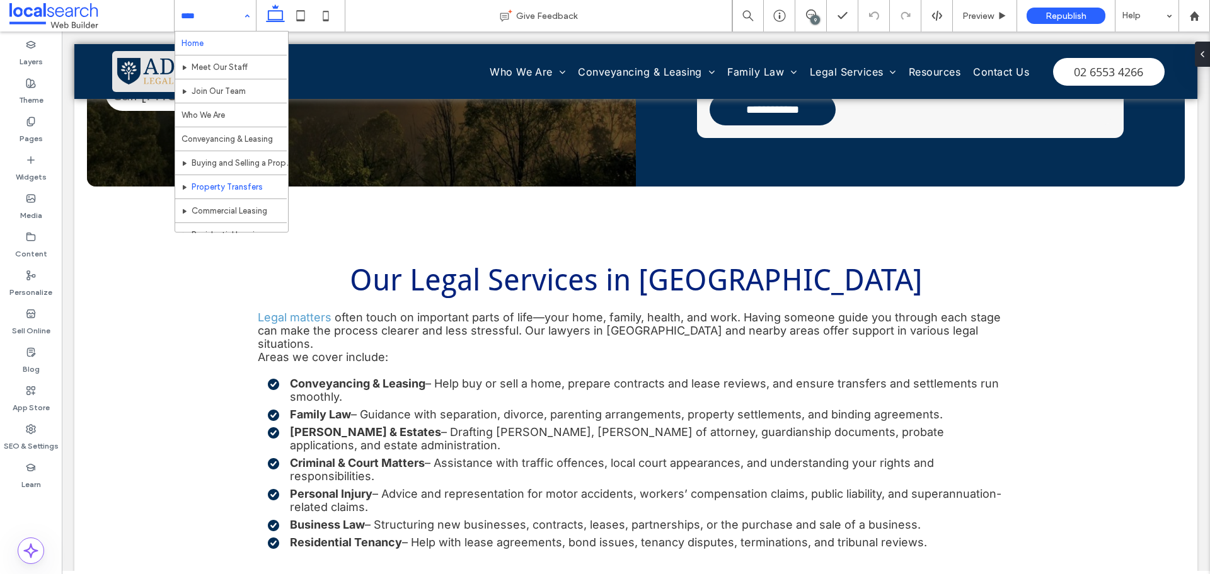
scroll to position [126, 0]
